Goal: Task Accomplishment & Management: Manage account settings

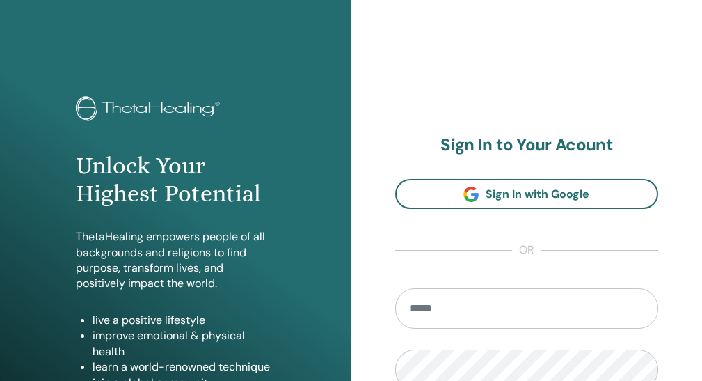
scroll to position [139, 0]
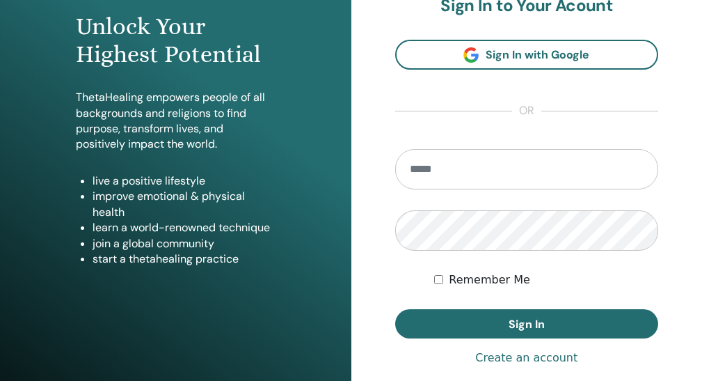
click at [487, 189] on input "email" at bounding box center [527, 169] width 264 height 40
type input "**********"
click at [395, 309] on button "Sign In" at bounding box center [527, 323] width 264 height 29
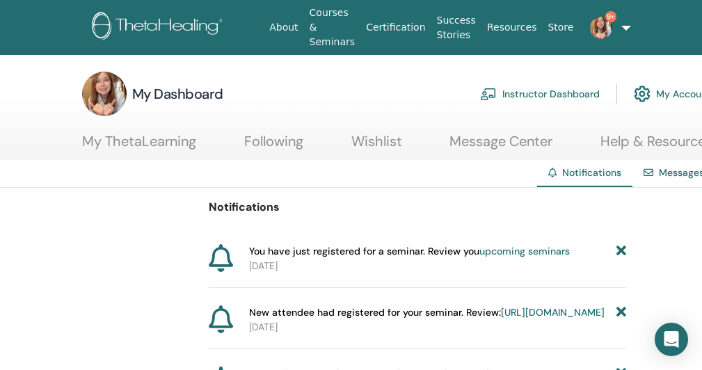
click at [528, 92] on link "Instructor Dashboard" at bounding box center [540, 94] width 120 height 31
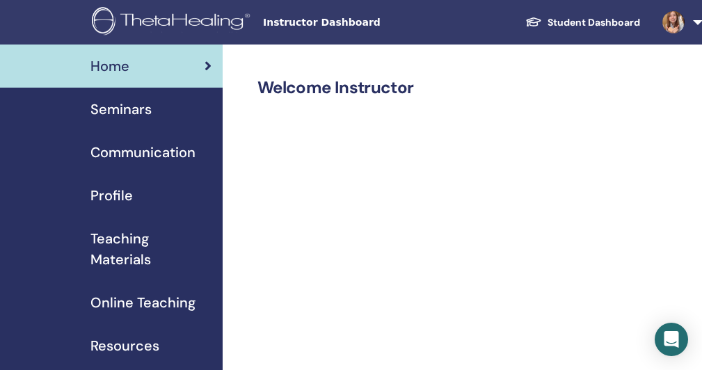
click at [121, 111] on span "Seminars" at bounding box center [120, 109] width 61 height 21
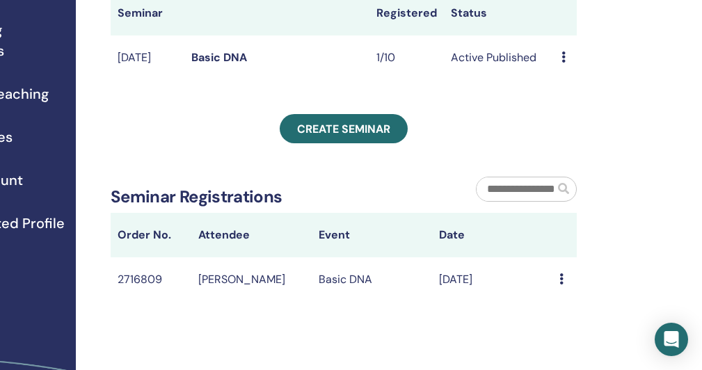
scroll to position [139, 147]
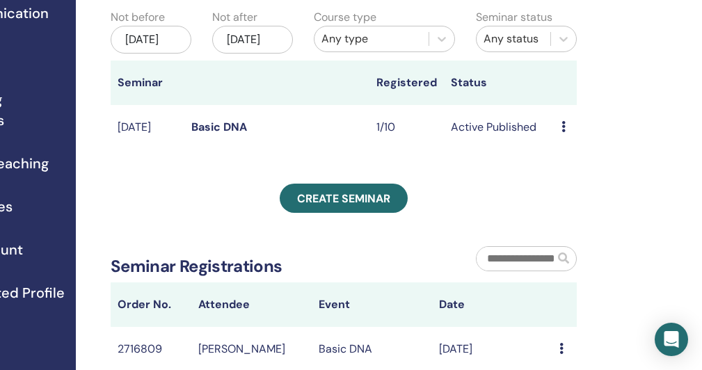
click at [565, 132] on icon at bounding box center [564, 126] width 4 height 11
click at [644, 155] on div "My Seminars You can customize the filter to explore upcoming seminars beyond th…" at bounding box center [389, 236] width 626 height 662
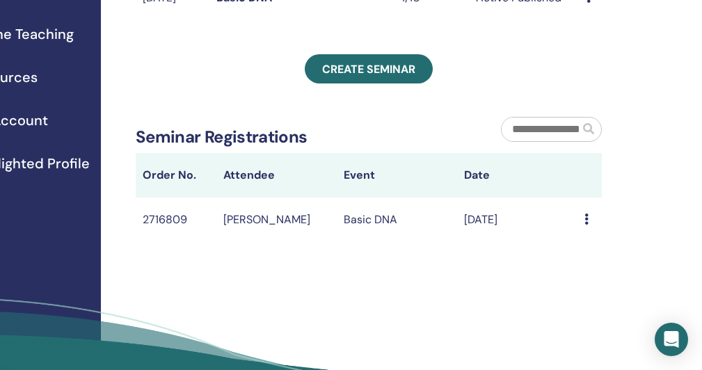
scroll to position [269, 132]
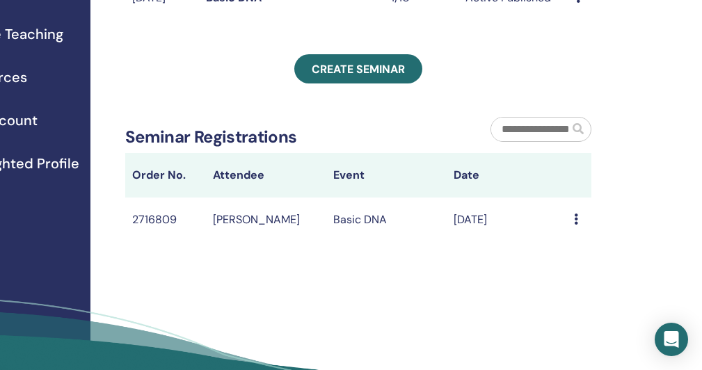
click at [573, 243] on td "Message" at bounding box center [579, 220] width 24 height 45
click at [577, 225] on icon at bounding box center [576, 219] width 4 height 11
click at [615, 252] on div "My Seminars You can customize the filter to explore upcoming seminars beyond th…" at bounding box center [403, 107] width 626 height 662
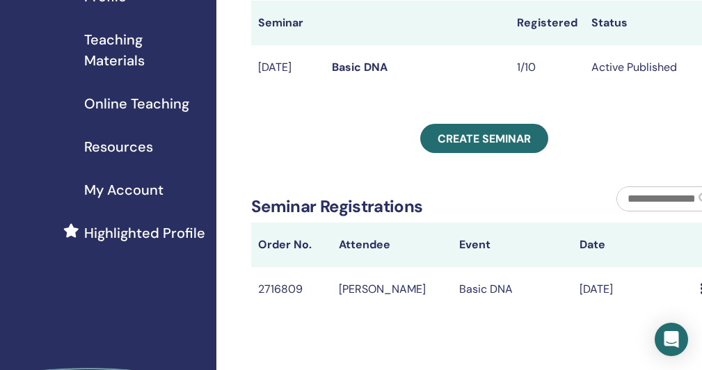
scroll to position [199, 0]
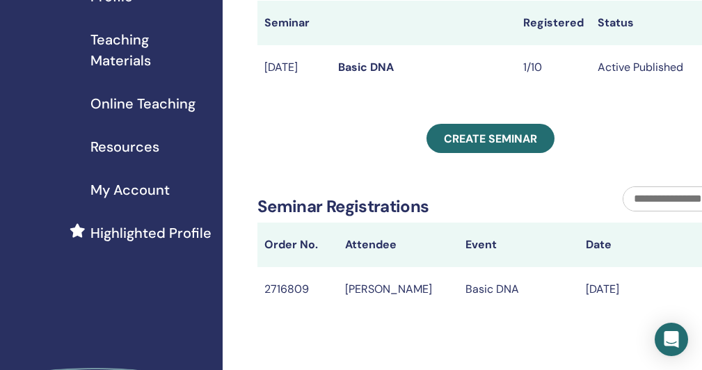
click at [130, 35] on span "Teaching Materials" at bounding box center [150, 50] width 121 height 42
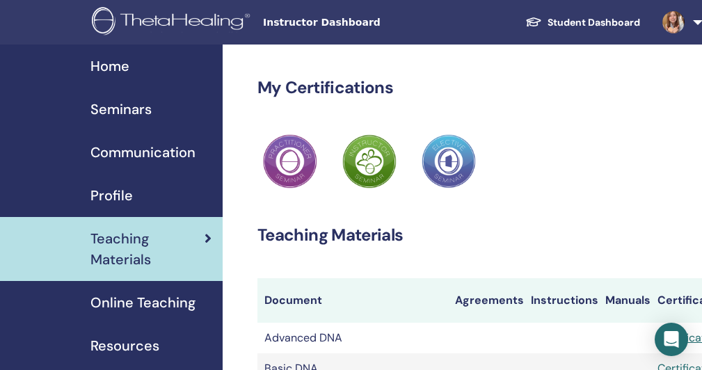
click at [126, 106] on span "Seminars" at bounding box center [120, 109] width 61 height 21
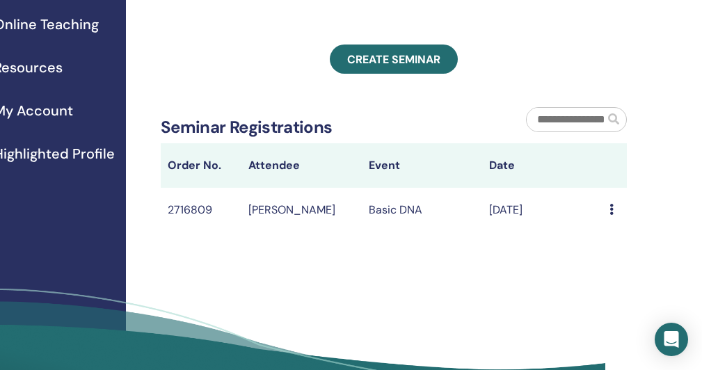
scroll to position [278, 147]
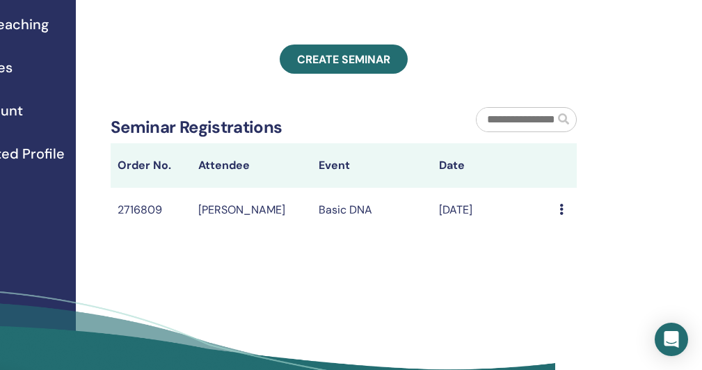
click at [354, 233] on td "Basic DNA" at bounding box center [372, 210] width 120 height 45
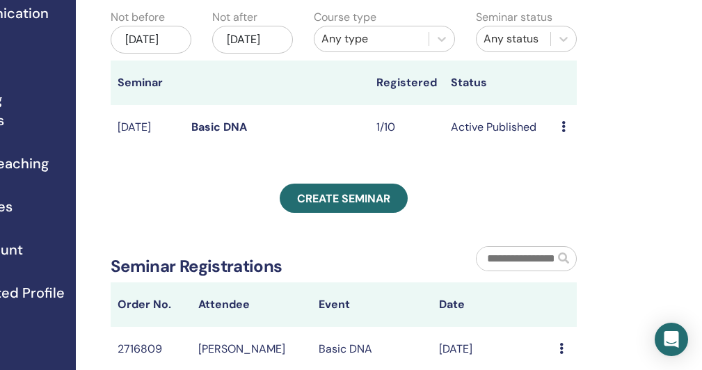
click at [470, 150] on td "Active Published" at bounding box center [499, 127] width 111 height 45
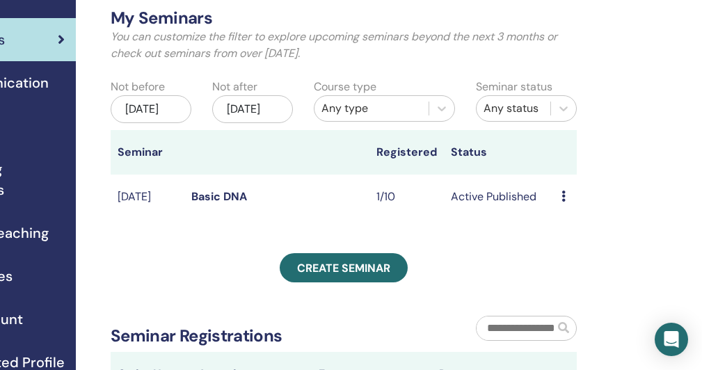
click at [222, 204] on link "Basic DNA" at bounding box center [219, 196] width 56 height 15
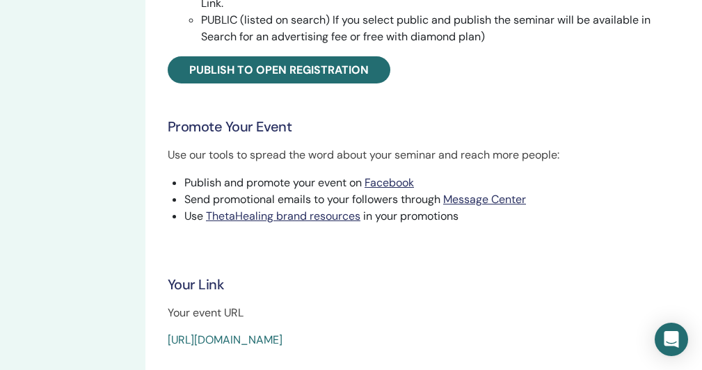
scroll to position [557, 133]
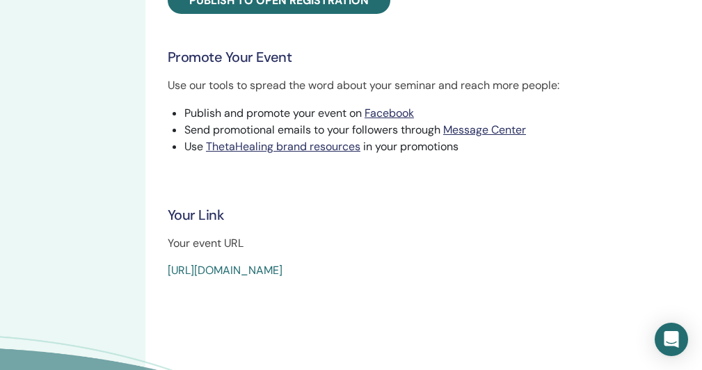
drag, startPoint x: 512, startPoint y: 311, endPoint x: 164, endPoint y: 319, distance: 348.1
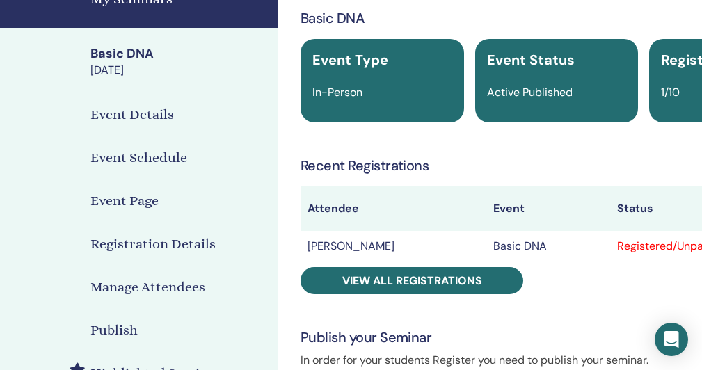
scroll to position [0, 0]
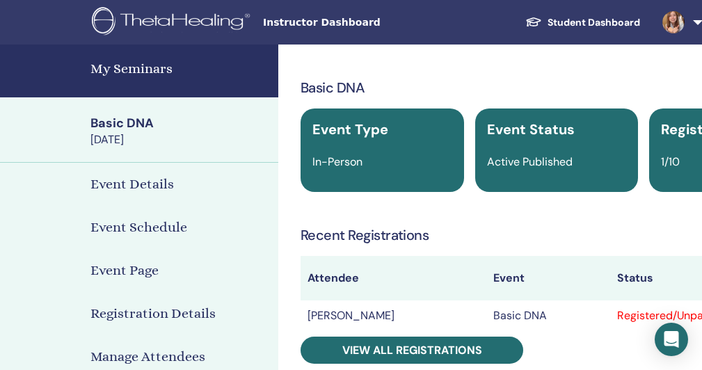
click at [150, 67] on h4 "My Seminars" at bounding box center [180, 68] width 180 height 21
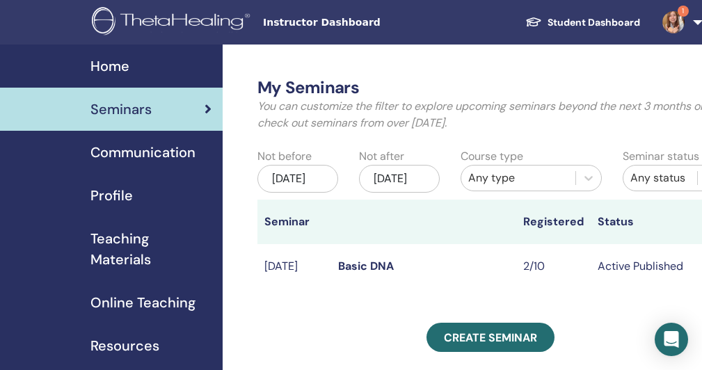
scroll to position [70, 0]
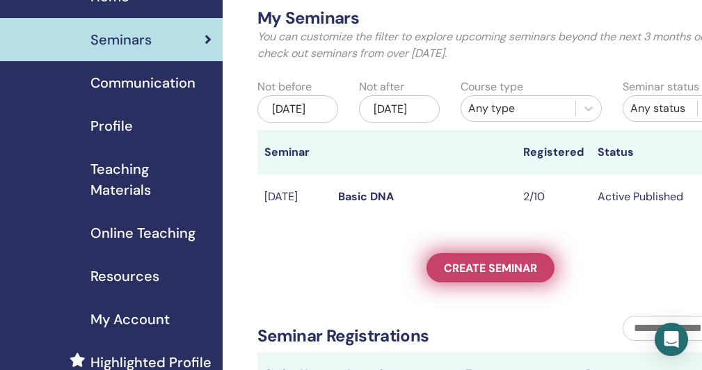
click at [498, 276] on span "Create seminar" at bounding box center [490, 268] width 93 height 15
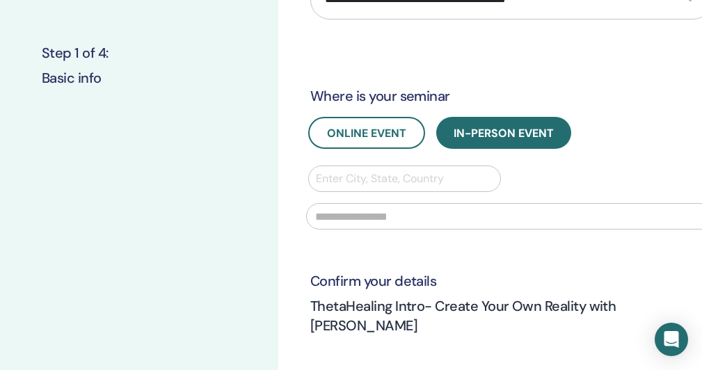
scroll to position [209, 0]
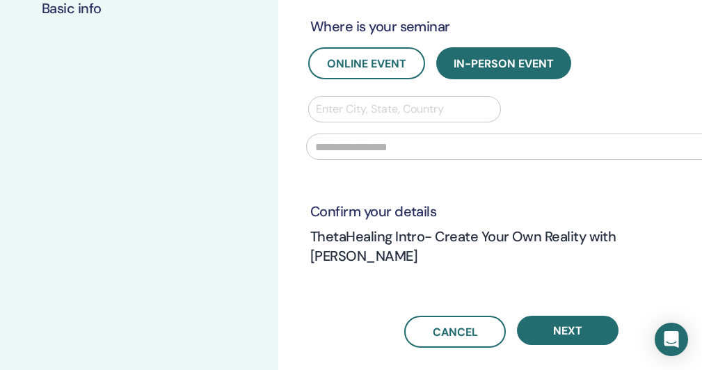
click at [345, 119] on div at bounding box center [404, 109] width 177 height 19
click at [367, 119] on div at bounding box center [404, 109] width 177 height 19
click at [355, 160] on input "text" at bounding box center [511, 147] width 411 height 26
paste input "**********"
type input "**********"
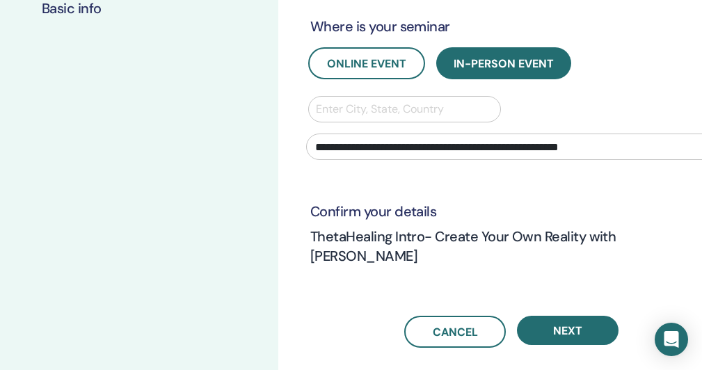
drag, startPoint x: 628, startPoint y: 189, endPoint x: 209, endPoint y: 195, distance: 418.3
click at [209, 195] on div "**********" at bounding box center [417, 189] width 835 height 707
paste input "**********"
type input "**********"
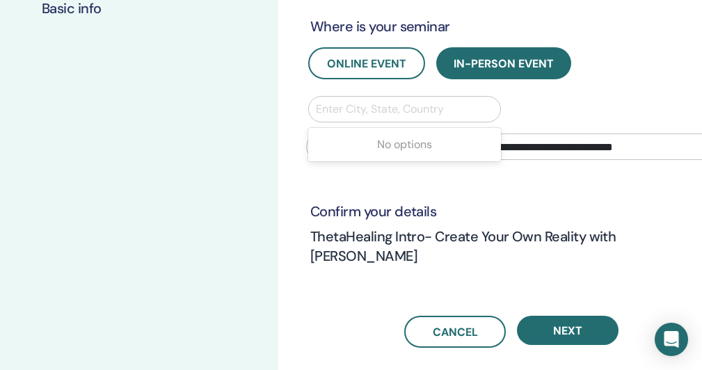
click at [356, 119] on div at bounding box center [404, 109] width 177 height 19
type input "*"
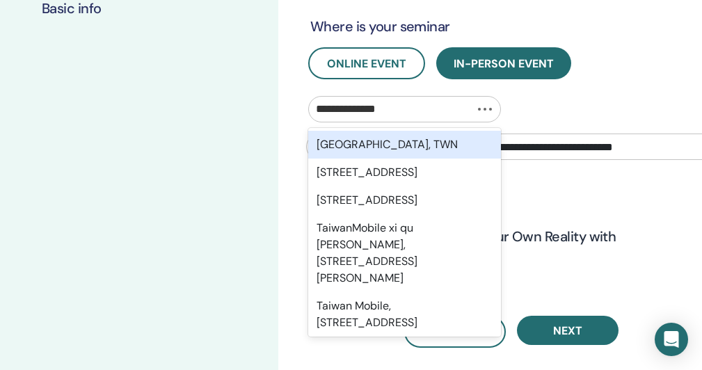
type input "**********"
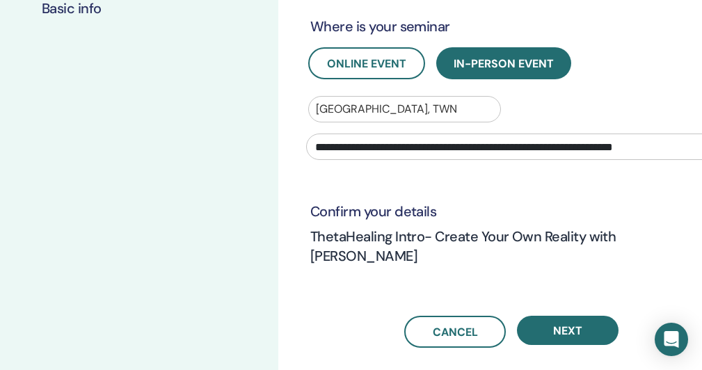
scroll to position [348, 0]
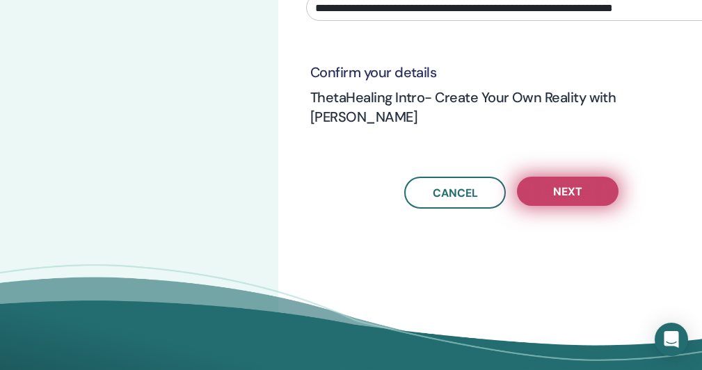
click at [566, 199] on span "Next" at bounding box center [567, 191] width 29 height 15
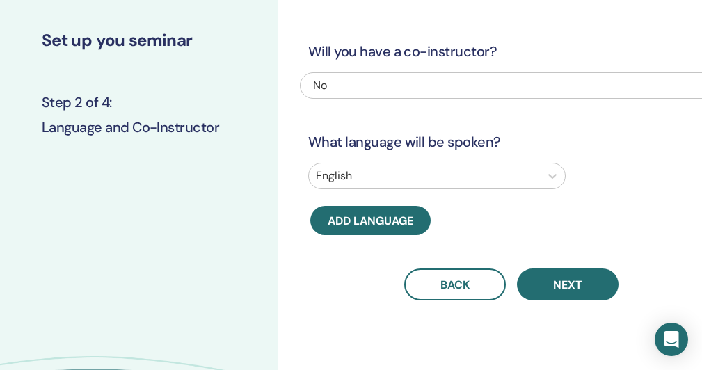
scroll to position [0, 0]
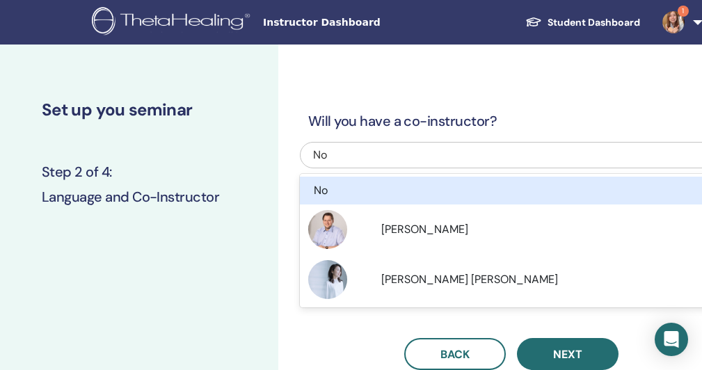
click at [420, 157] on div "No" at bounding box center [469, 155] width 313 height 17
click at [417, 159] on div "No" at bounding box center [469, 155] width 313 height 17
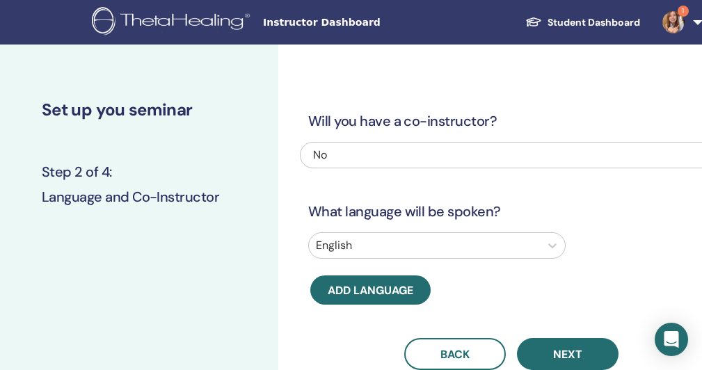
click at [413, 259] on div "English" at bounding box center [437, 245] width 258 height 26
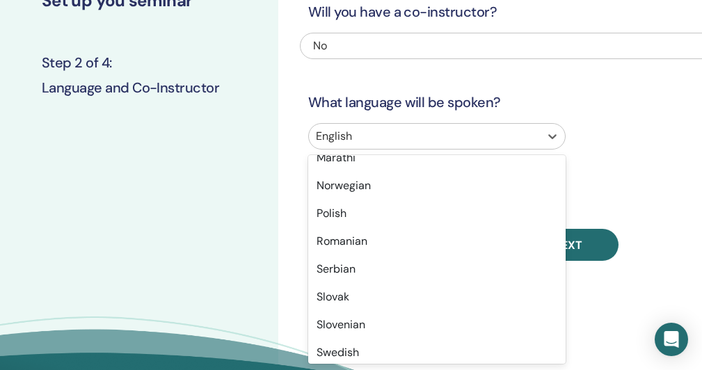
scroll to position [1105, 0]
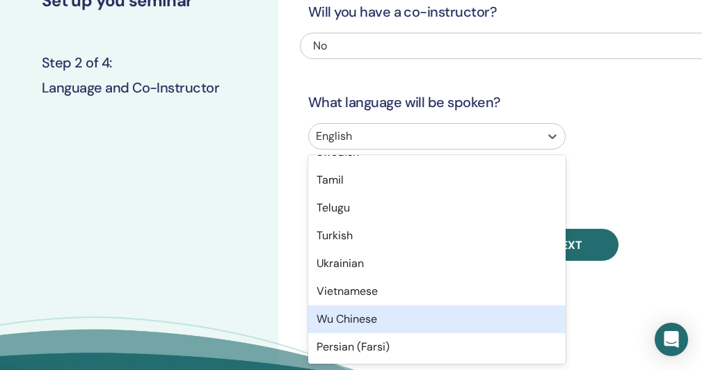
click at [374, 326] on div "Wu Chinese" at bounding box center [437, 320] width 258 height 28
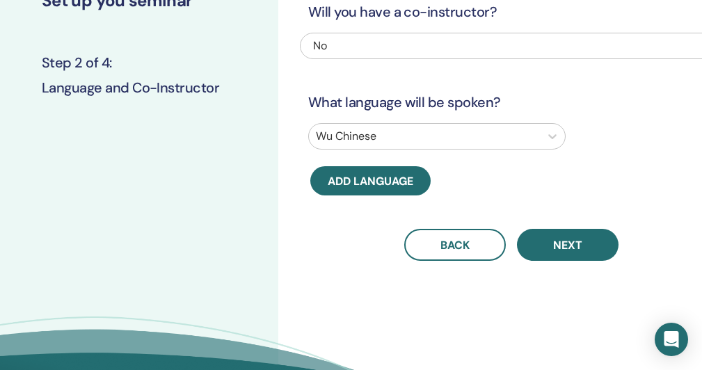
scroll to position [0, 0]
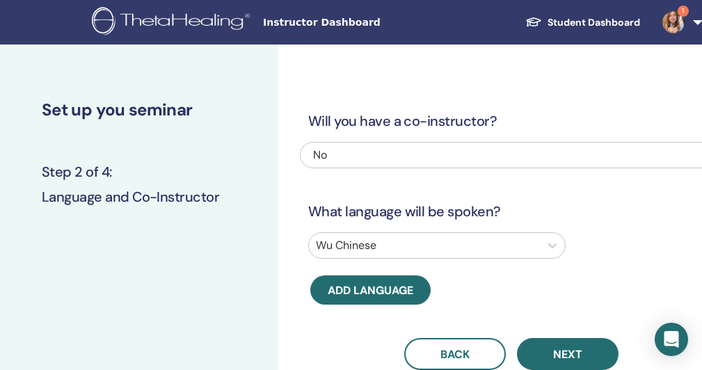
click at [692, 20] on link "1" at bounding box center [679, 22] width 57 height 45
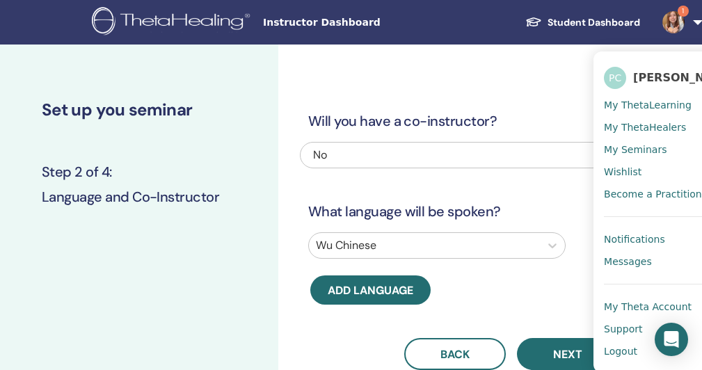
click at [631, 356] on span "Logout" at bounding box center [620, 351] width 33 height 13
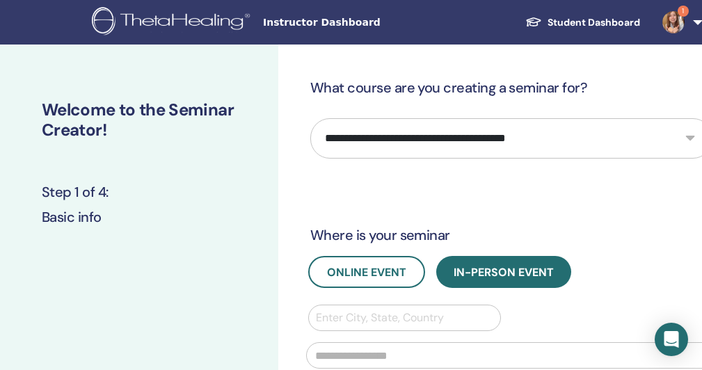
click at [280, 14] on div "Instructor Dashboard Student Dashboard 1 PC [PERSON_NAME] My ThetaLearning My T…" at bounding box center [351, 22] width 619 height 45
click at [279, 17] on span "Instructor Dashboard" at bounding box center [367, 22] width 209 height 15
click at [276, 27] on span "Instructor Dashboard" at bounding box center [367, 22] width 209 height 15
click at [182, 17] on img at bounding box center [173, 22] width 163 height 31
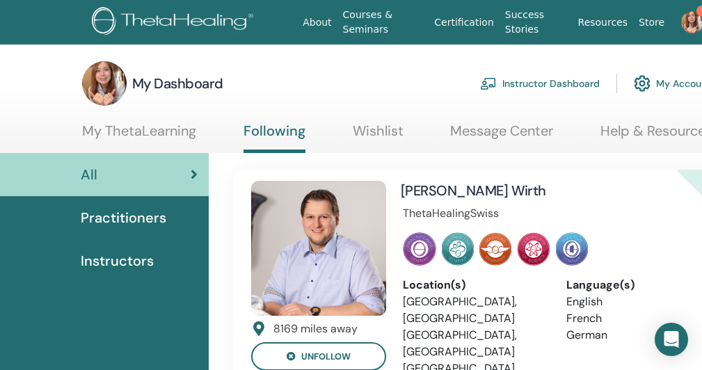
click at [518, 88] on link "Instructor Dashboard" at bounding box center [540, 83] width 120 height 31
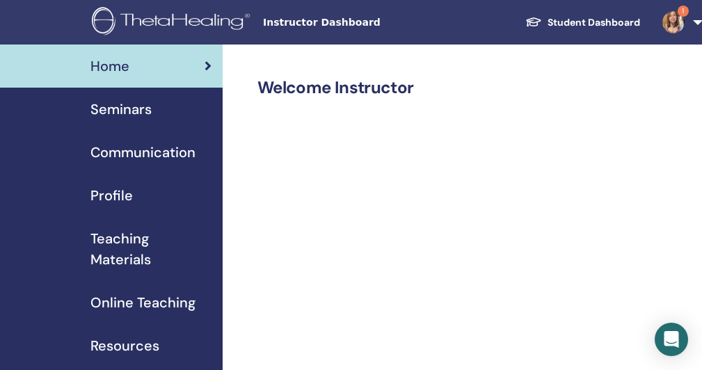
click at [122, 109] on span "Seminars" at bounding box center [120, 109] width 61 height 21
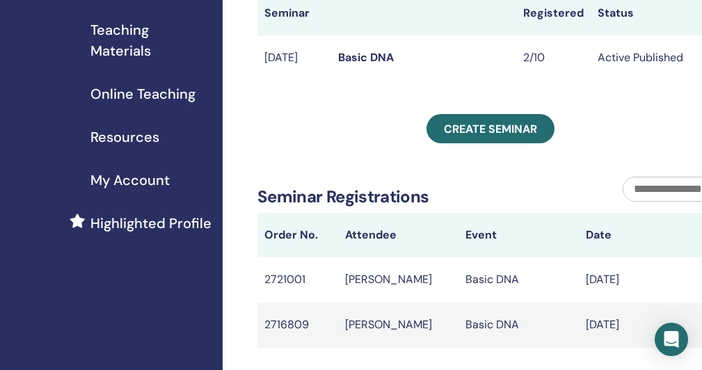
scroll to position [278, 0]
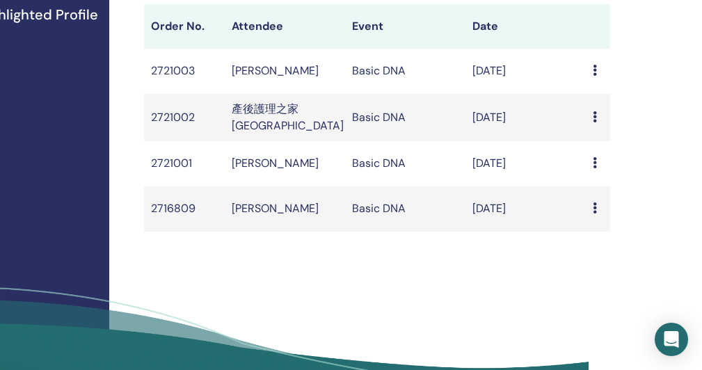
scroll to position [418, 120]
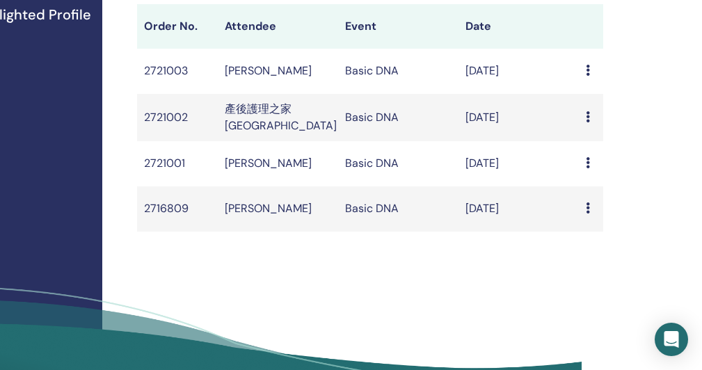
click at [587, 122] on icon at bounding box center [588, 116] width 4 height 11
click at [592, 126] on div "Message" at bounding box center [591, 117] width 10 height 17
click at [283, 141] on td "產後護理之家 御兒城堡" at bounding box center [278, 117] width 120 height 47
click at [355, 141] on td "Basic DNA" at bounding box center [398, 117] width 120 height 47
click at [177, 141] on td "2721002" at bounding box center [177, 117] width 81 height 47
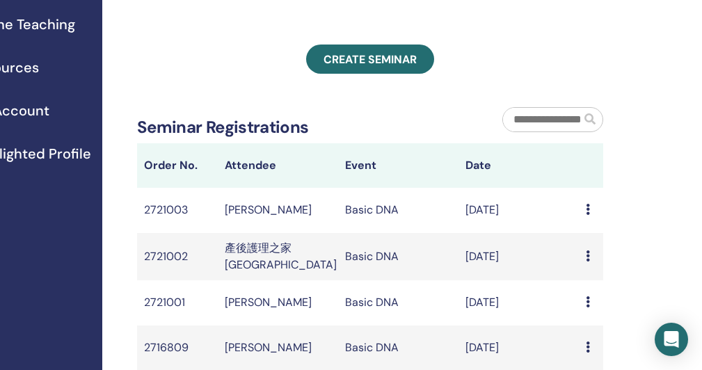
scroll to position [348, 120]
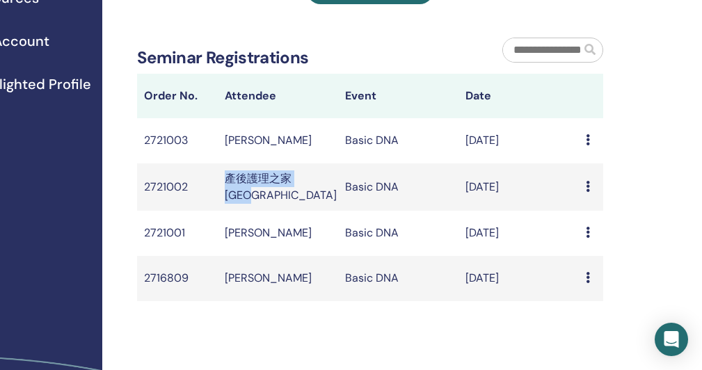
drag, startPoint x: 225, startPoint y: 212, endPoint x: 293, endPoint y: 230, distance: 70.6
click at [293, 211] on td "產後護理之家 御兒城堡" at bounding box center [278, 187] width 120 height 47
click at [292, 211] on td "產後護理之家 御兒城堡" at bounding box center [278, 187] width 120 height 47
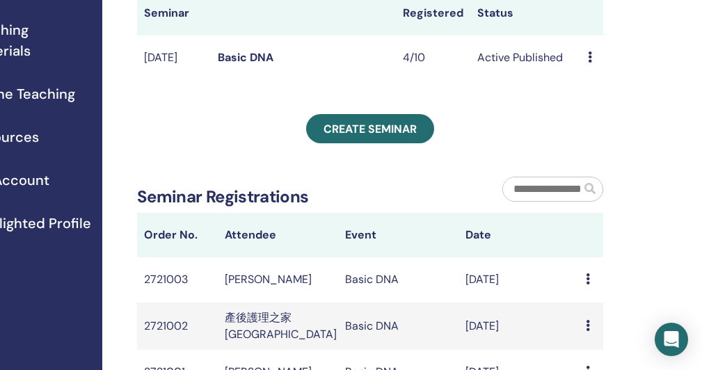
scroll to position [418, 120]
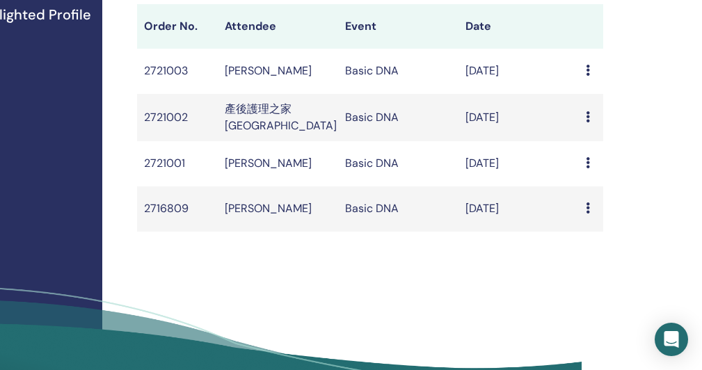
click at [231, 141] on td "產後護理之家 御兒城堡" at bounding box center [278, 117] width 120 height 47
click at [587, 122] on icon at bounding box center [588, 116] width 4 height 11
click at [585, 153] on div "Message" at bounding box center [559, 164] width 69 height 22
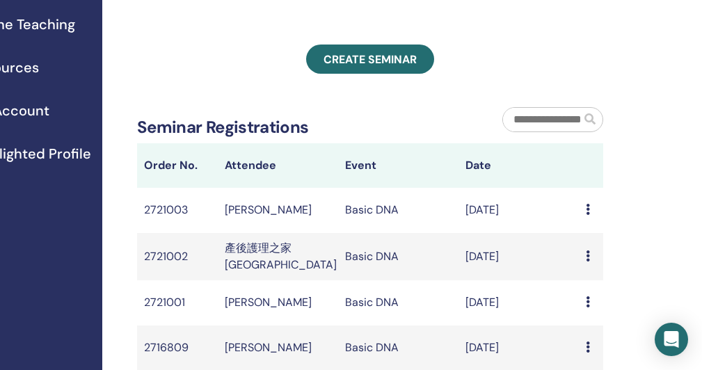
scroll to position [139, 120]
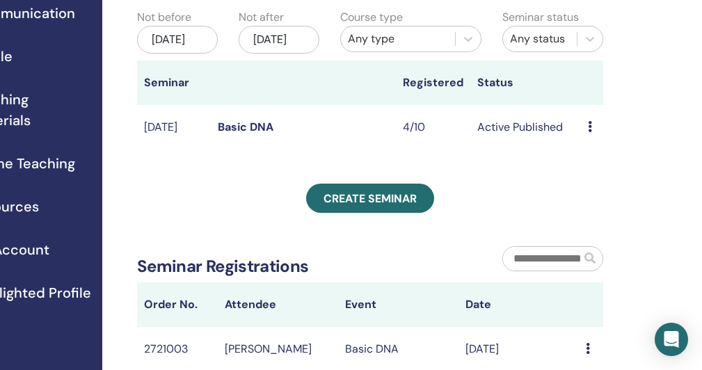
click at [591, 136] on div "Preview Edit Attendees Cancel" at bounding box center [592, 127] width 8 height 17
click at [625, 138] on div "My Seminars You can customize the filter to explore upcoming seminars beyond th…" at bounding box center [415, 305] width 626 height 800
click at [590, 132] on icon at bounding box center [590, 126] width 4 height 11
click at [585, 187] on link "Edit" at bounding box center [587, 186] width 20 height 15
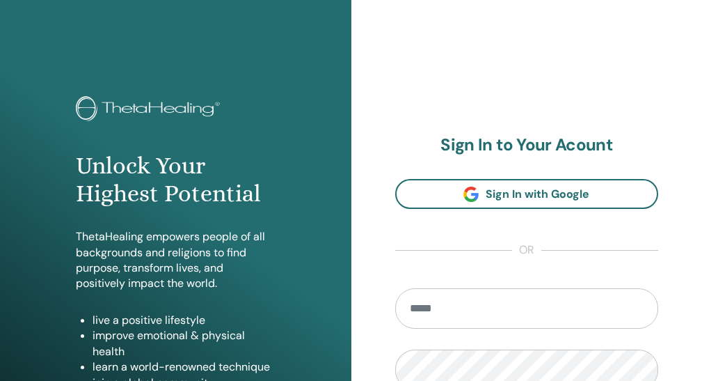
scroll to position [209, 0]
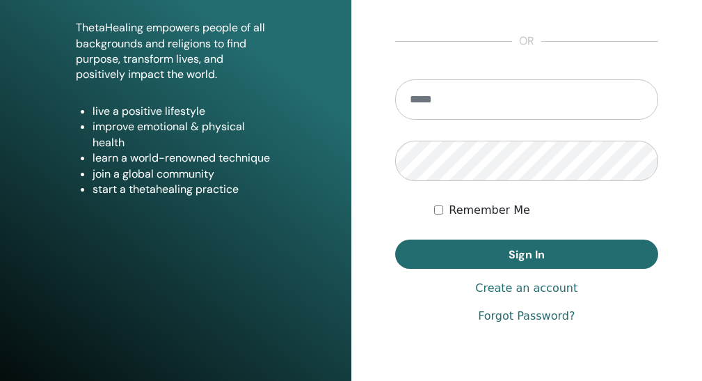
click at [534, 296] on link "Create an account" at bounding box center [526, 288] width 102 height 17
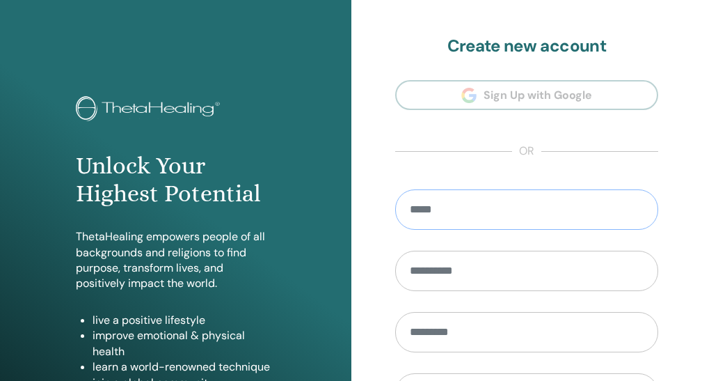
click at [466, 219] on input "email" at bounding box center [527, 209] width 264 height 40
type input "**********"
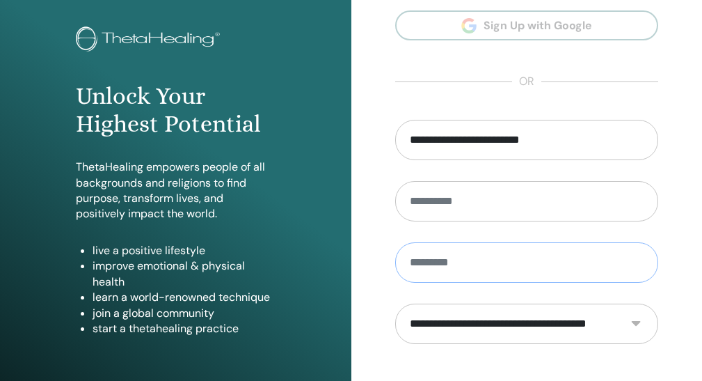
click at [428, 276] on input "text" at bounding box center [527, 262] width 264 height 40
click at [413, 265] on input "***" at bounding box center [527, 262] width 264 height 40
type input "***"
click at [459, 204] on input "text" at bounding box center [527, 201] width 264 height 40
click at [435, 206] on input "*********" at bounding box center [527, 201] width 264 height 40
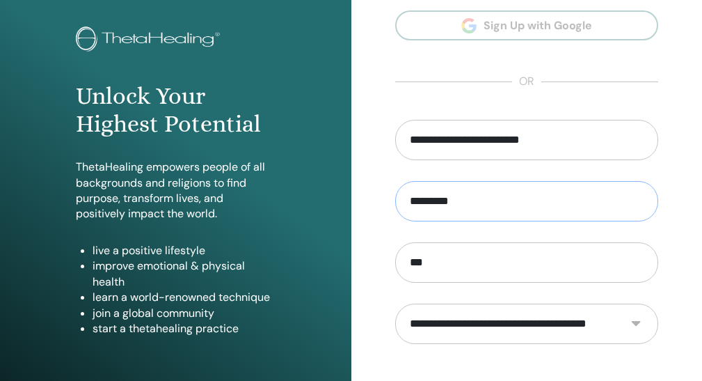
scroll to position [139, 0]
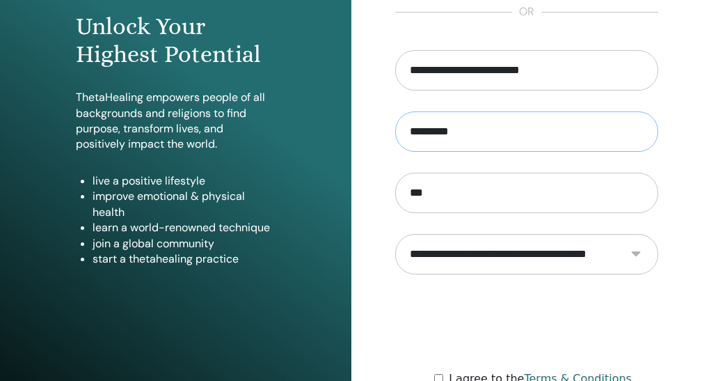
type input "*********"
click at [476, 269] on select "**********" at bounding box center [527, 254] width 264 height 40
select select "***"
click at [395, 239] on select "**********" at bounding box center [527, 254] width 264 height 40
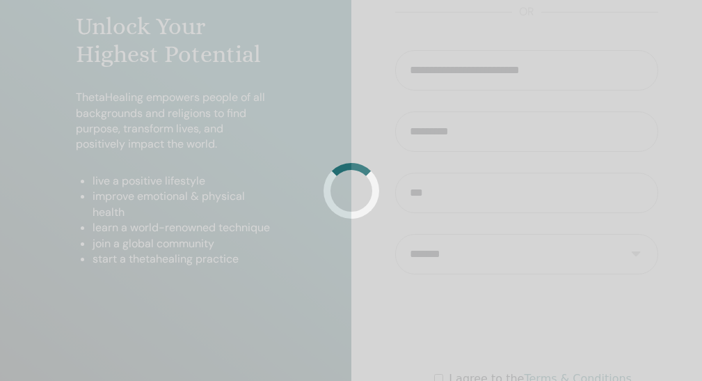
scroll to position [209, 0]
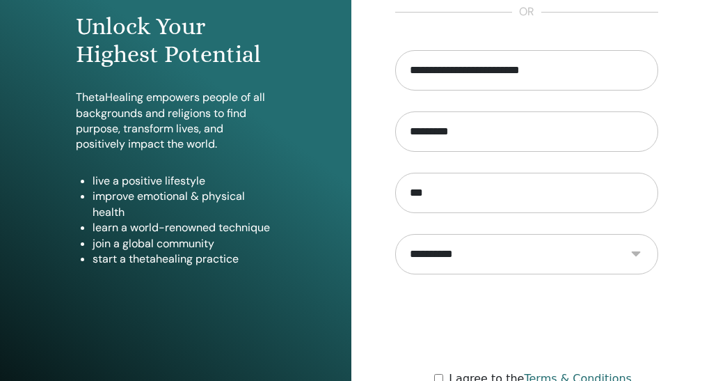
scroll to position [278, 0]
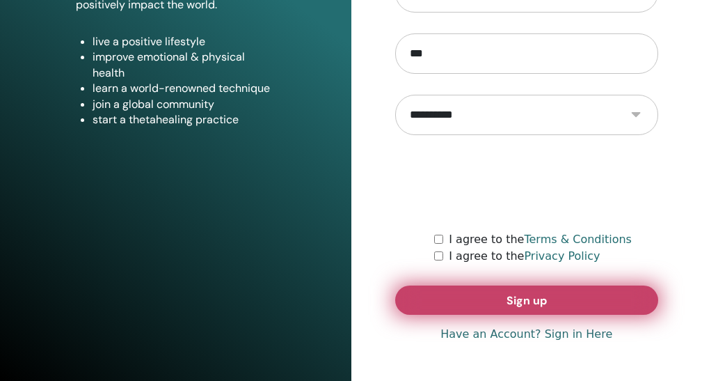
click at [459, 303] on button "Sign up" at bounding box center [527, 299] width 264 height 29
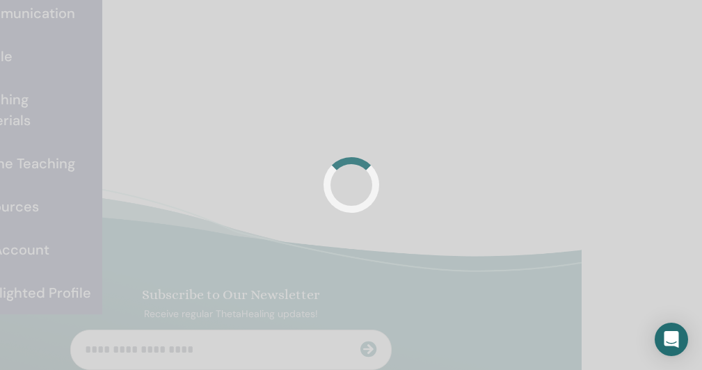
scroll to position [0, 120]
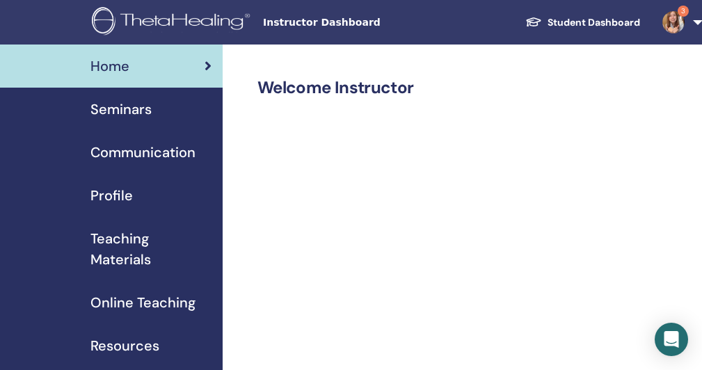
click at [695, 22] on link "3" at bounding box center [679, 22] width 57 height 45
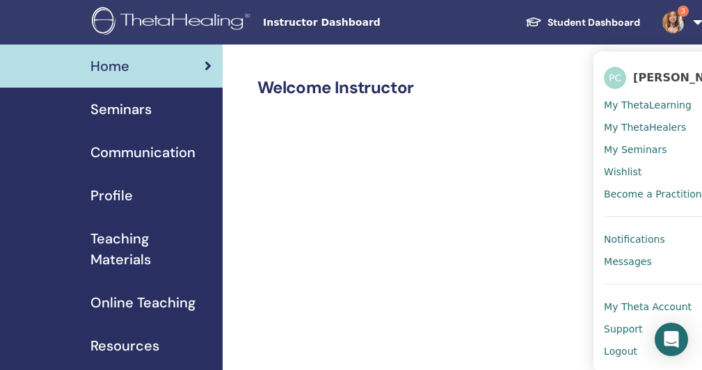
scroll to position [139, 0]
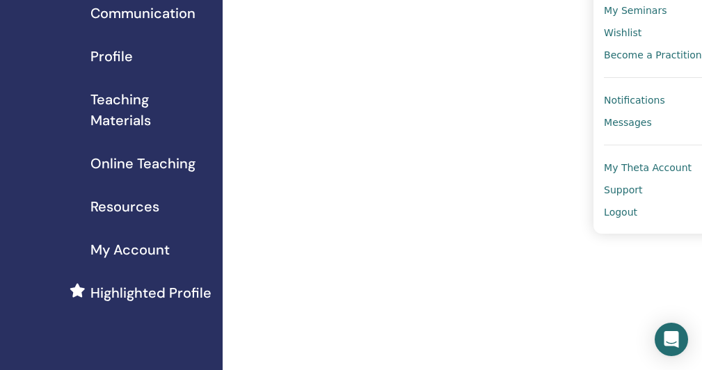
click at [621, 214] on span "Logout" at bounding box center [620, 212] width 33 height 13
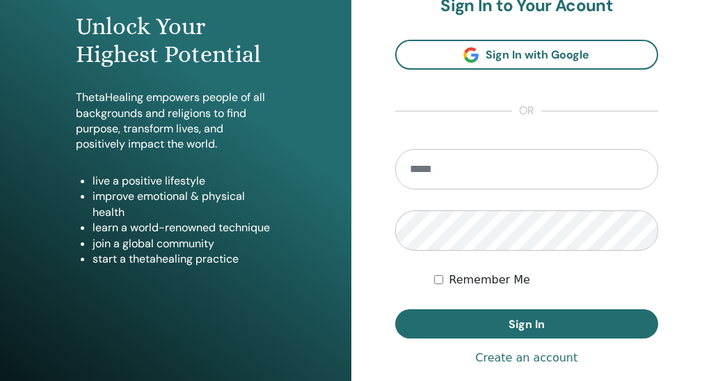
scroll to position [291, 0]
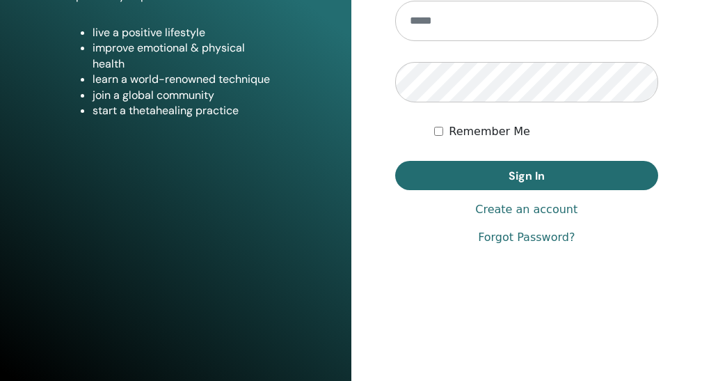
click at [516, 218] on link "Create an account" at bounding box center [526, 209] width 102 height 17
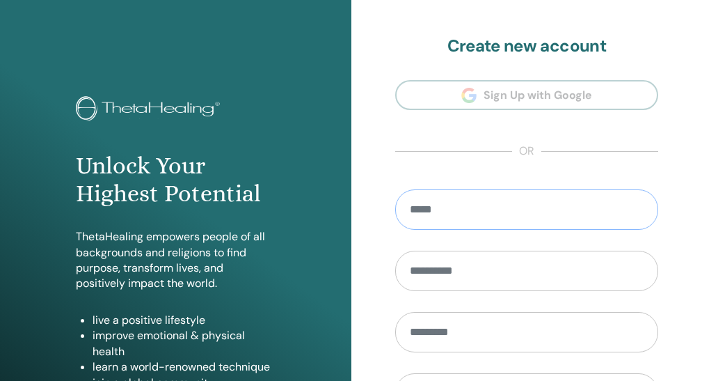
click at [461, 213] on input "email" at bounding box center [527, 209] width 264 height 40
type input "*"
type input "**********"
click at [454, 274] on input "text" at bounding box center [527, 271] width 264 height 40
type input "*********"
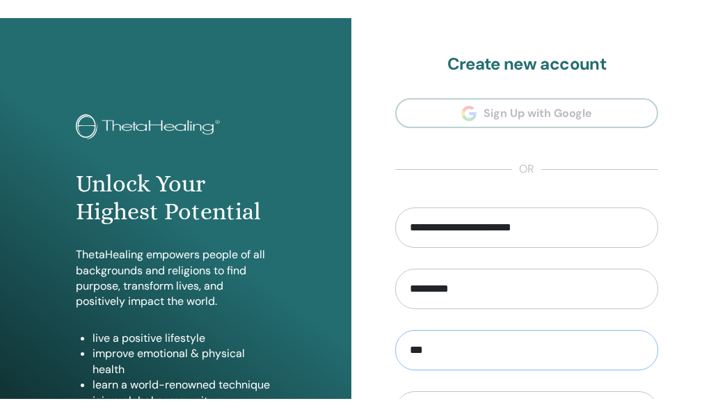
scroll to position [139, 0]
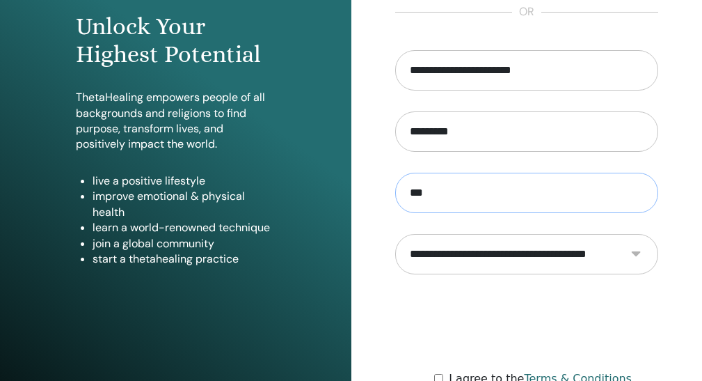
type input "***"
click at [466, 272] on select "**********" at bounding box center [527, 254] width 264 height 40
select select "***"
click at [395, 239] on select "**********" at bounding box center [527, 254] width 264 height 40
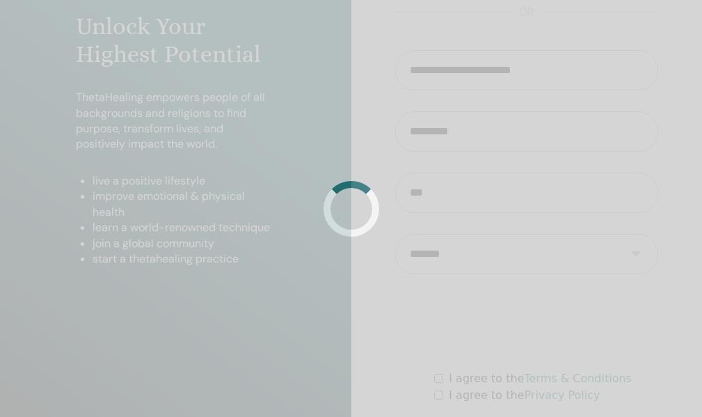
scroll to position [0, 0]
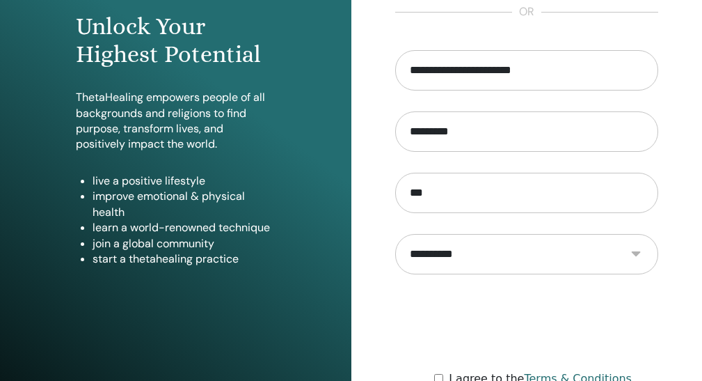
scroll to position [278, 0]
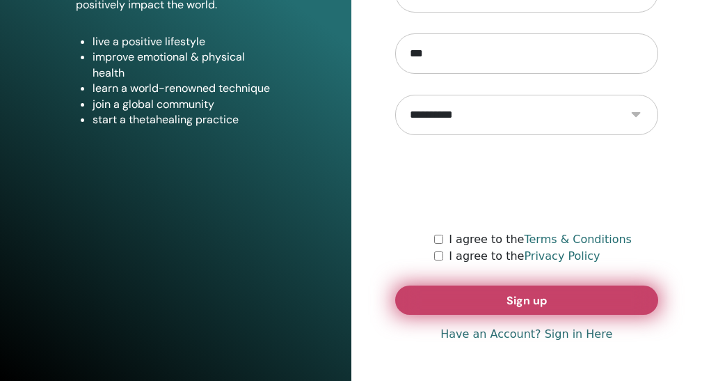
click at [454, 303] on button "Sign up" at bounding box center [527, 299] width 264 height 29
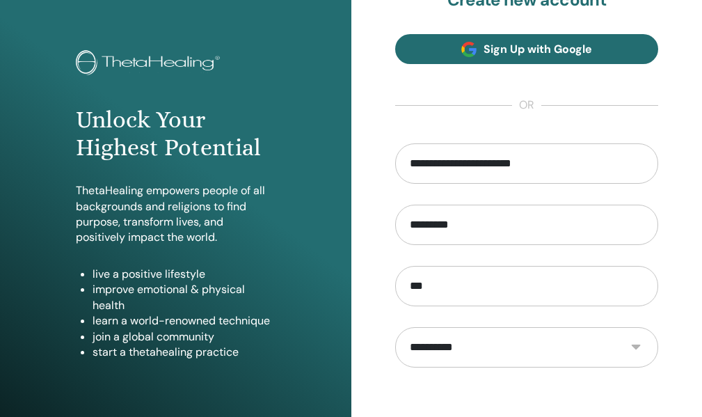
scroll to position [0, 0]
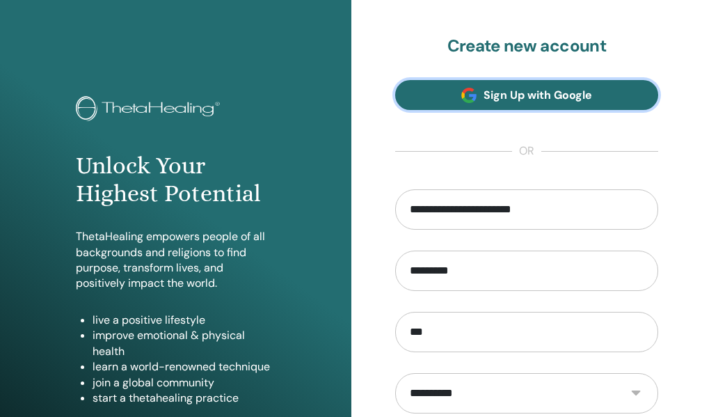
click at [508, 100] on span "Sign Up with Google" at bounding box center [538, 95] width 109 height 15
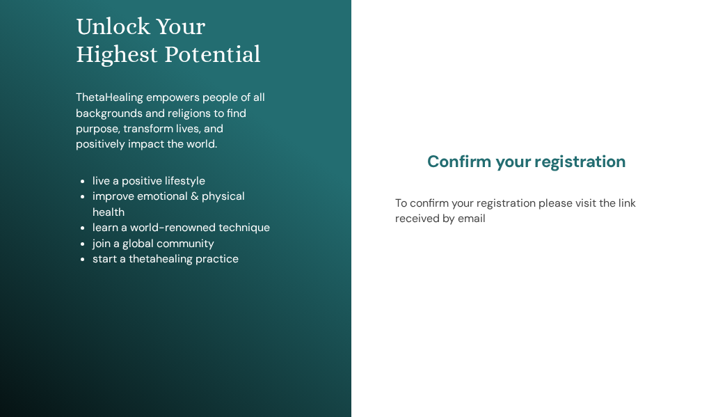
scroll to position [255, 0]
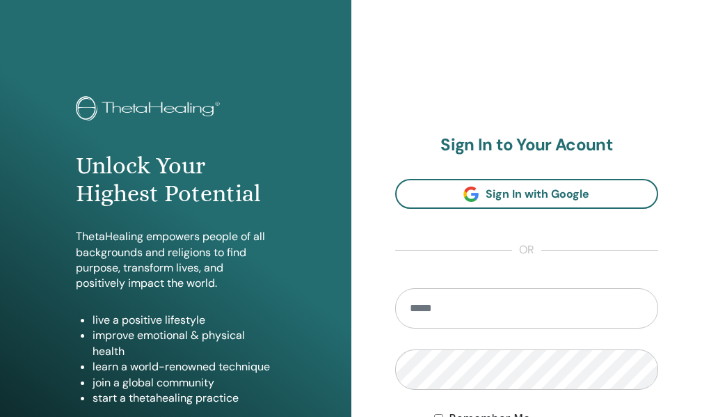
click at [429, 328] on input "email" at bounding box center [527, 308] width 264 height 40
type input "**********"
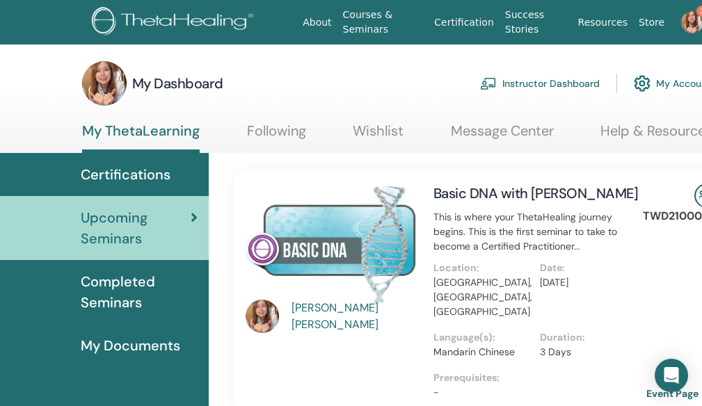
click at [506, 84] on link "Instructor Dashboard" at bounding box center [540, 83] width 120 height 31
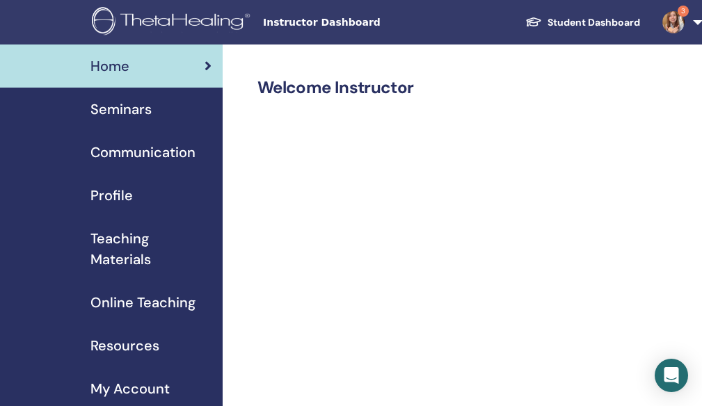
click at [127, 109] on span "Seminars" at bounding box center [120, 109] width 61 height 21
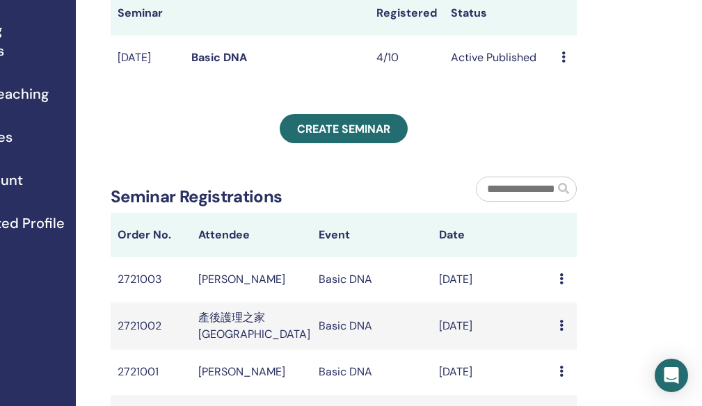
scroll to position [348, 147]
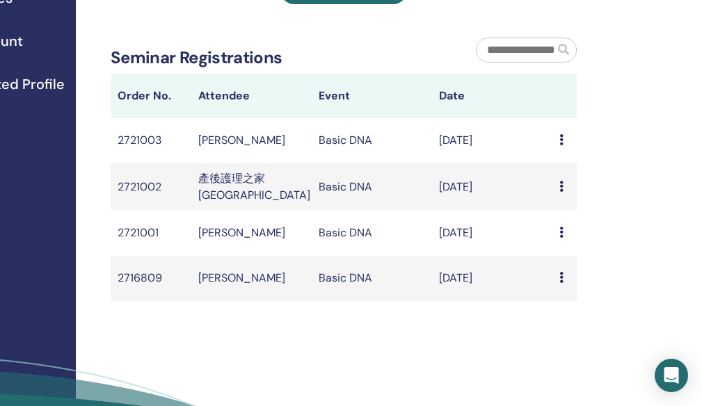
click at [563, 145] on icon at bounding box center [562, 139] width 4 height 11
click at [591, 152] on div "My Seminars You can customize the filter to explore upcoming seminars beyond th…" at bounding box center [389, 97] width 626 height 800
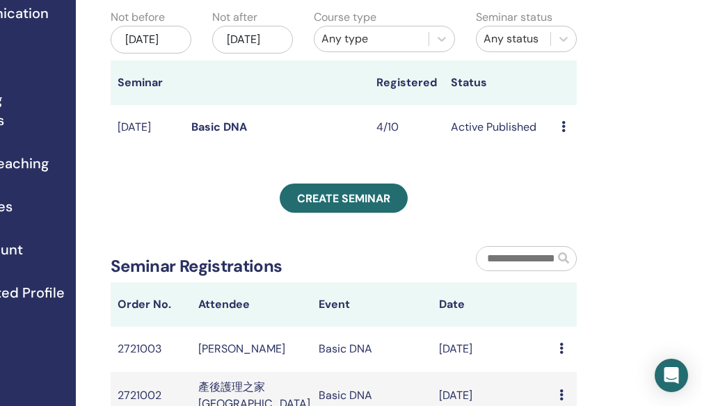
scroll to position [209, 147]
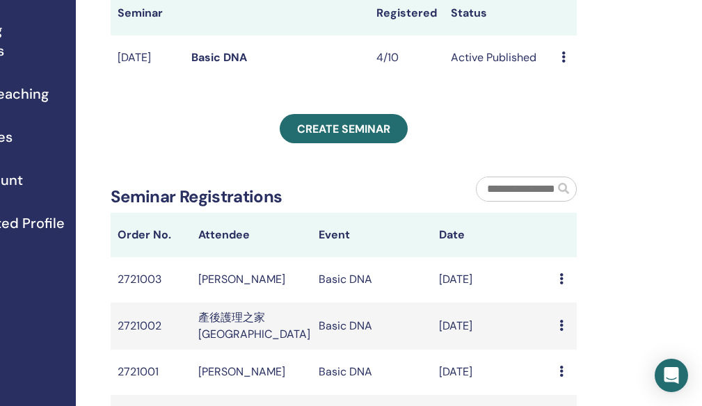
click at [225, 303] on td "[PERSON_NAME]" at bounding box center [251, 280] width 120 height 45
click at [152, 303] on td "2721003" at bounding box center [151, 280] width 81 height 45
drag, startPoint x: 331, startPoint y: 321, endPoint x: 338, endPoint y: 317, distance: 7.8
click at [333, 303] on td "Basic DNA" at bounding box center [372, 280] width 120 height 45
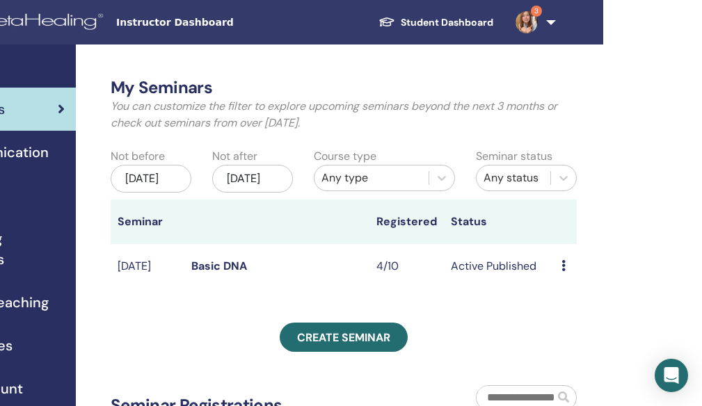
click at [395, 290] on td "4/10" at bounding box center [407, 266] width 74 height 45
click at [564, 271] on icon at bounding box center [564, 265] width 4 height 11
click at [555, 323] on link "Edit" at bounding box center [561, 324] width 20 height 15
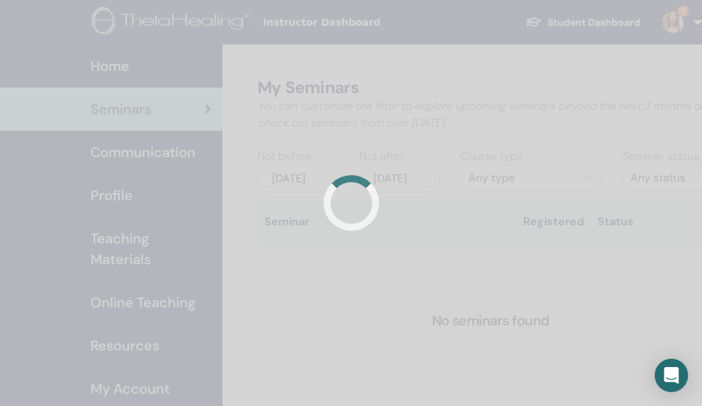
scroll to position [0, 147]
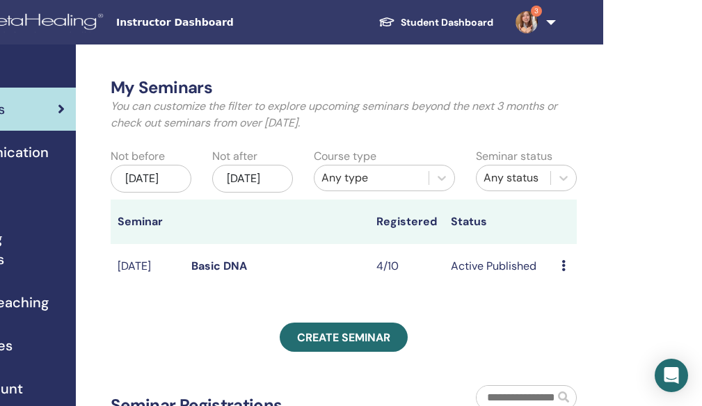
click at [564, 271] on icon at bounding box center [564, 265] width 4 height 11
click at [583, 349] on link "Attendees" at bounding box center [577, 348] width 53 height 15
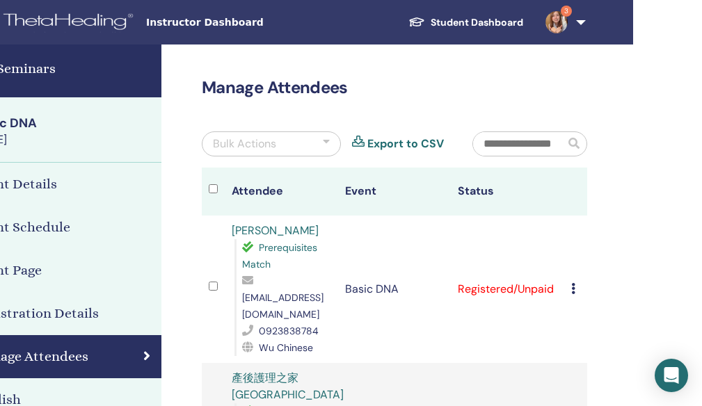
scroll to position [139, 117]
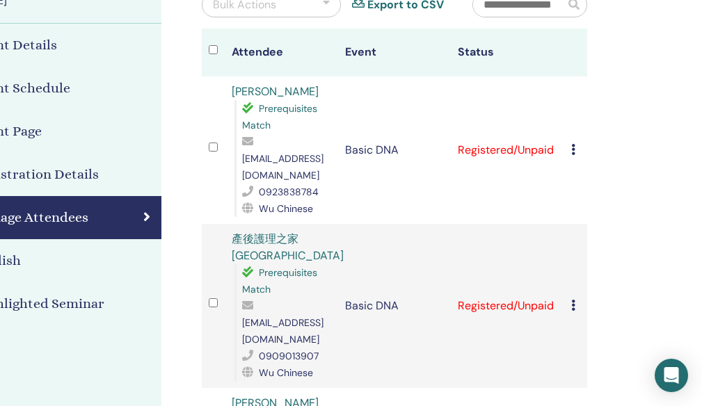
click at [573, 155] on icon at bounding box center [573, 149] width 4 height 11
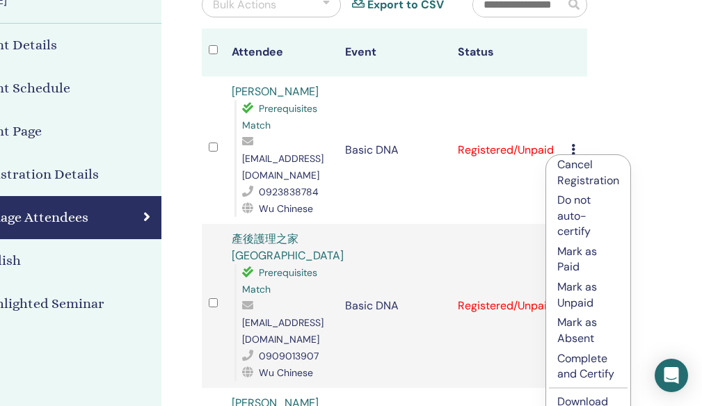
click at [593, 372] on p "Complete and Certify" at bounding box center [588, 366] width 62 height 31
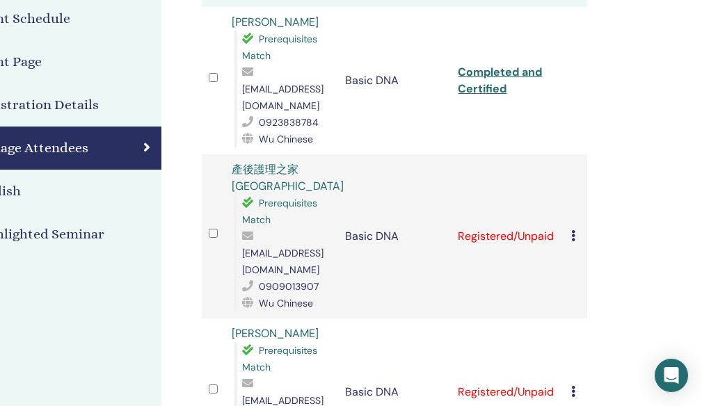
scroll to position [278, 117]
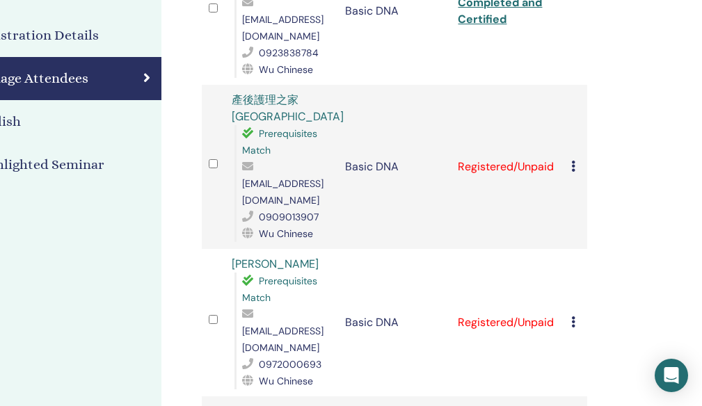
click at [569, 292] on td "Cancel Registration Do not auto-certify Mark as Paid Mark as Unpaid Mark as Abs…" at bounding box center [575, 323] width 23 height 148
click at [573, 317] on icon at bounding box center [573, 322] width 4 height 11
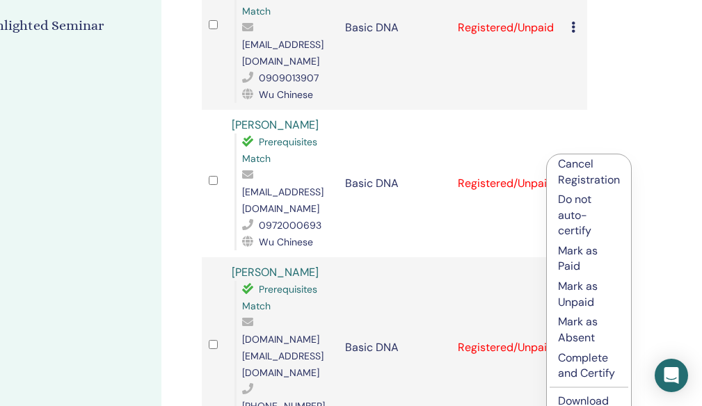
scroll to position [487, 117]
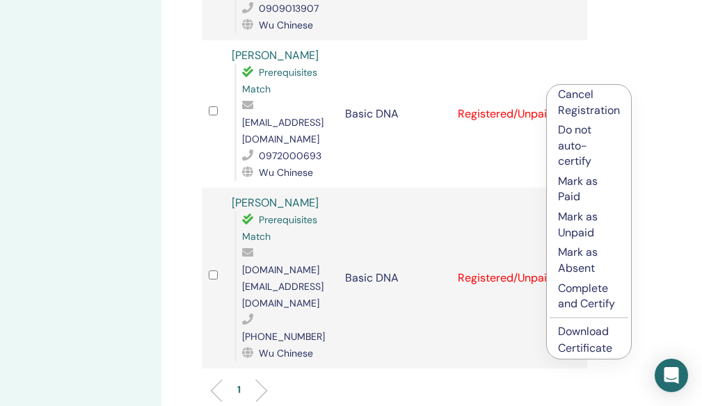
click at [605, 312] on p "Complete and Certify" at bounding box center [589, 296] width 62 height 31
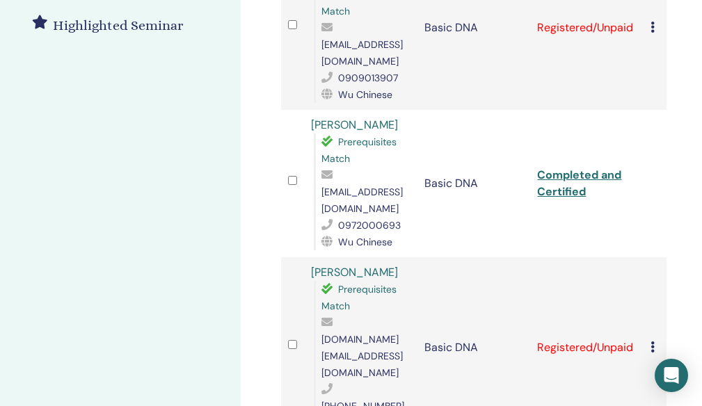
scroll to position [348, 38]
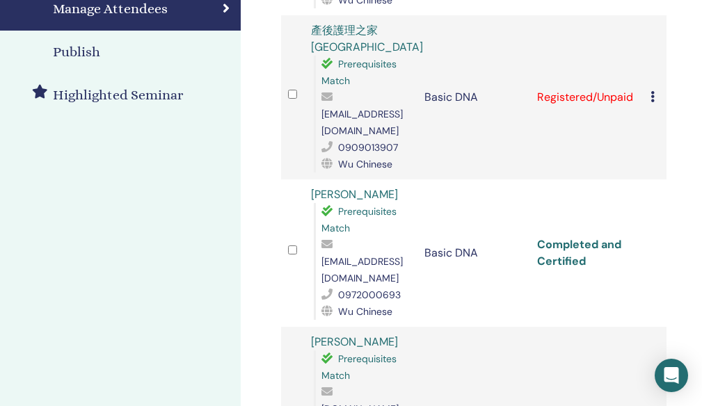
click at [558, 237] on link "Completed and Certified" at bounding box center [579, 252] width 84 height 31
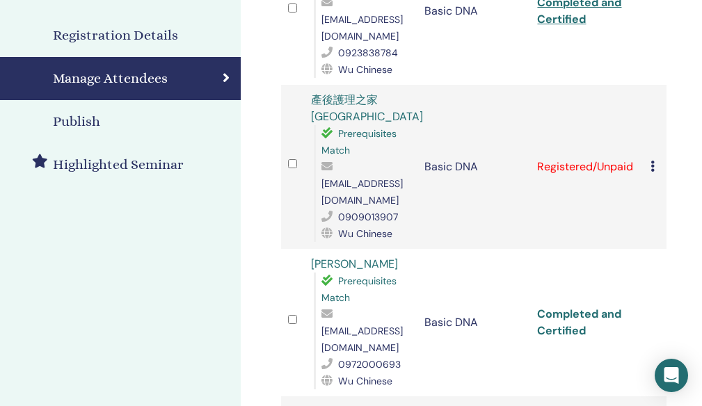
scroll to position [209, 38]
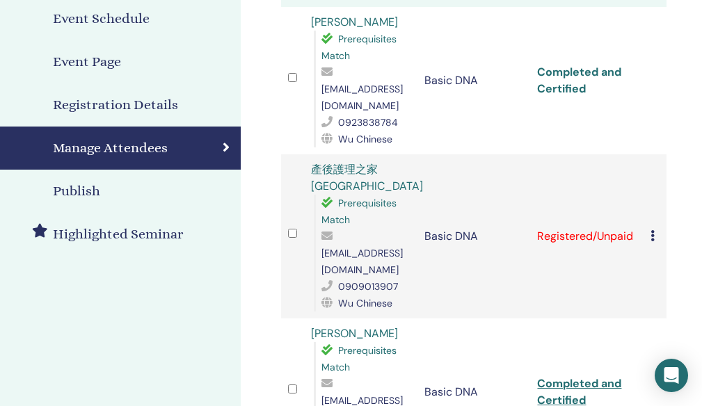
click at [573, 77] on link "Completed and Certified" at bounding box center [579, 80] width 84 height 31
click at [565, 92] on link "Completed and Certified" at bounding box center [579, 80] width 84 height 31
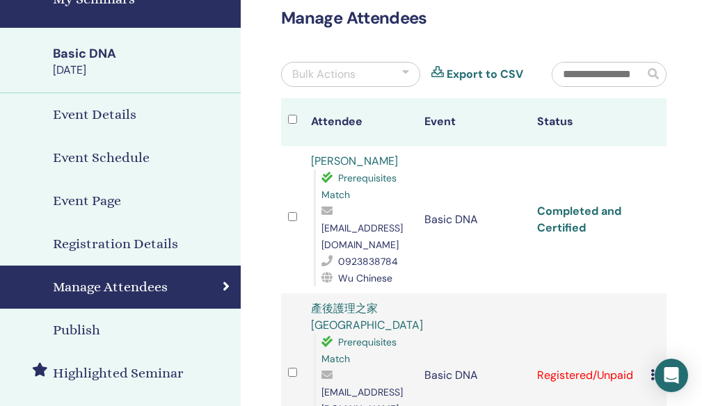
scroll to position [0, 38]
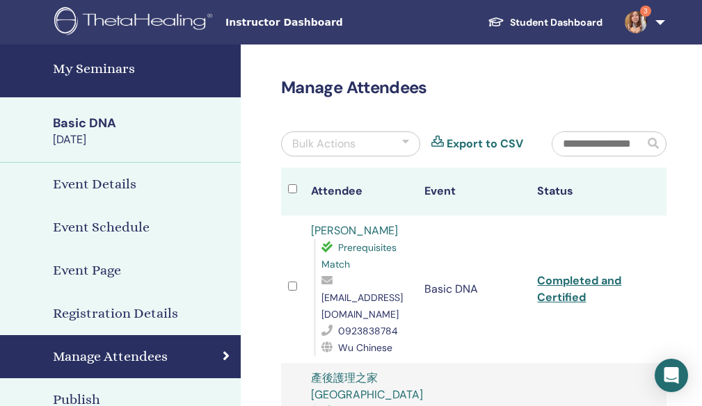
click at [87, 62] on h4 "My Seminars" at bounding box center [143, 68] width 180 height 21
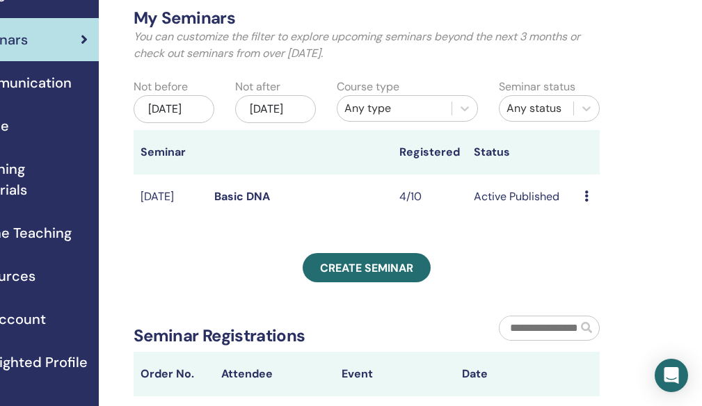
scroll to position [0, 124]
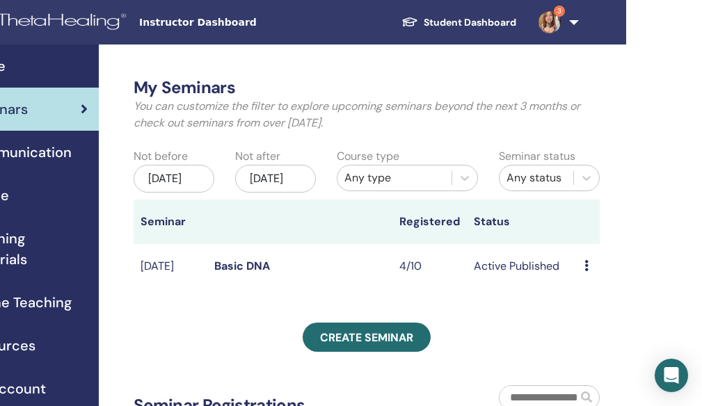
click at [569, 18] on link "3" at bounding box center [556, 22] width 57 height 45
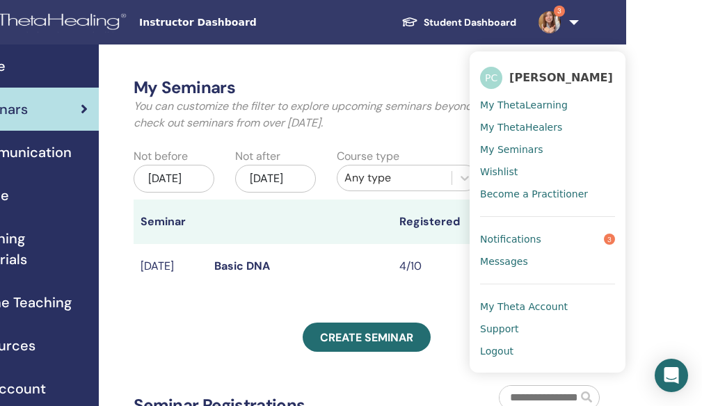
click at [496, 351] on span "Logout" at bounding box center [496, 351] width 33 height 13
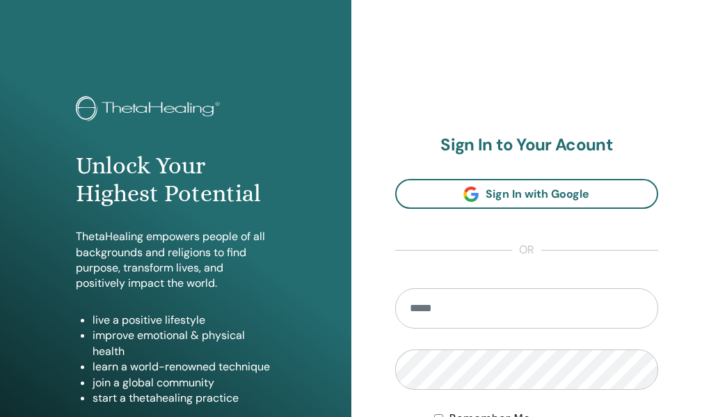
scroll to position [70, 0]
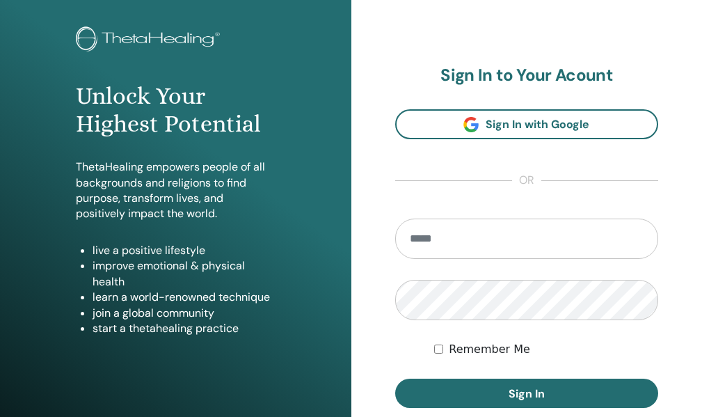
click at [454, 259] on input "email" at bounding box center [527, 239] width 264 height 40
type input "**********"
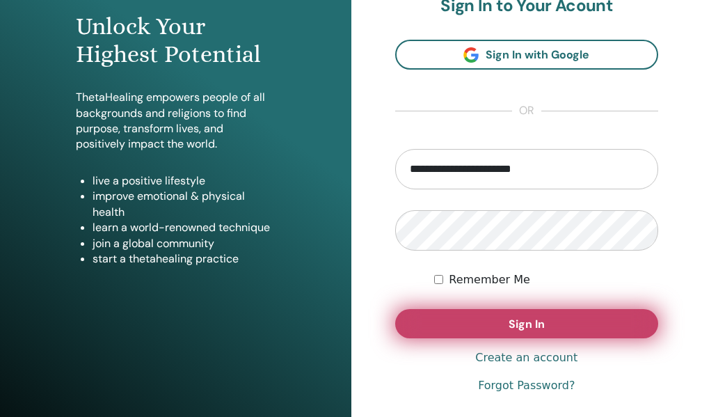
click at [475, 338] on button "Sign In" at bounding box center [527, 323] width 264 height 29
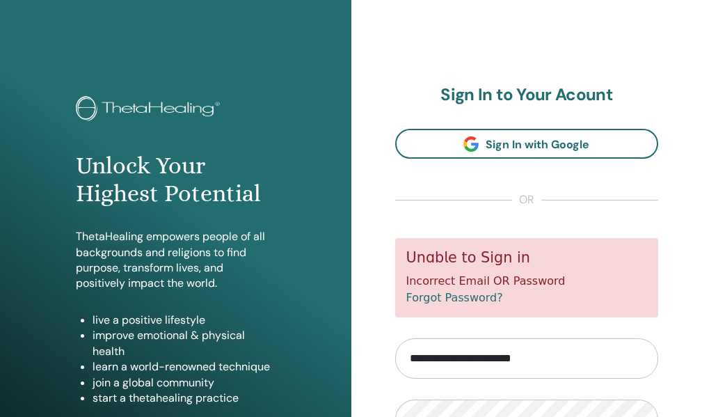
scroll to position [139, 0]
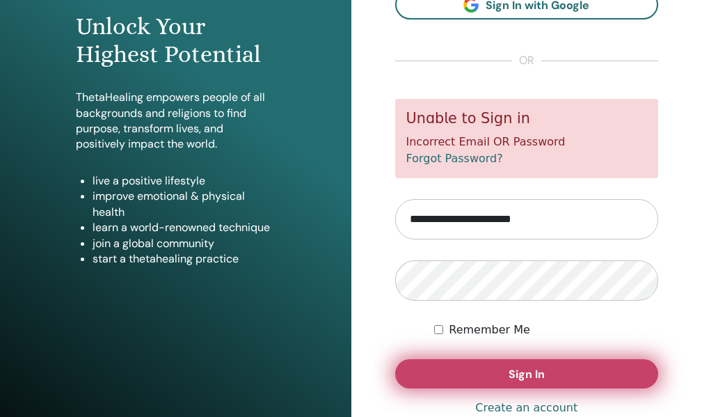
click at [502, 388] on button "Sign In" at bounding box center [527, 373] width 264 height 29
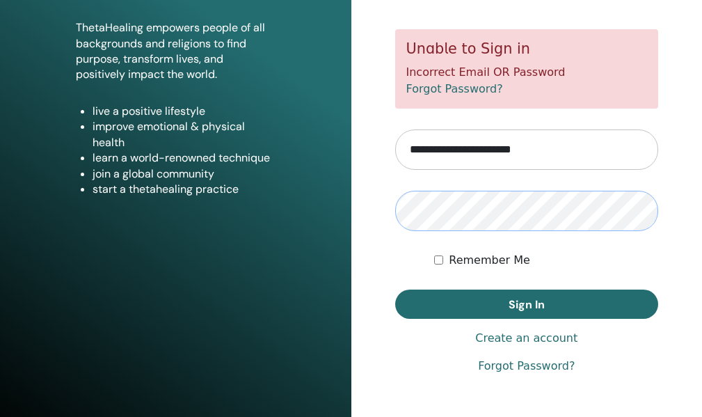
scroll to position [255, 0]
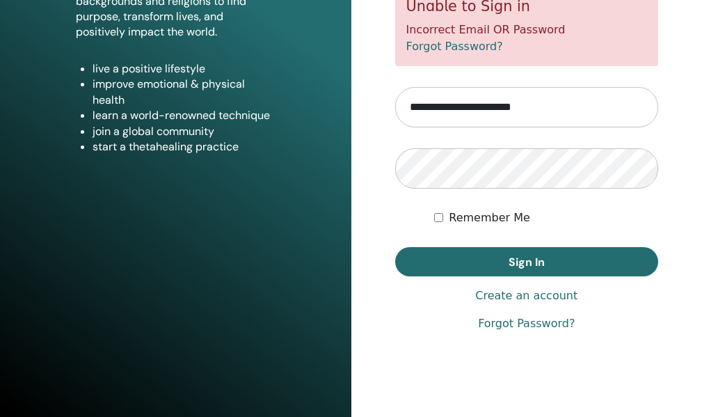
click at [532, 332] on link "Forgot Password?" at bounding box center [526, 323] width 97 height 17
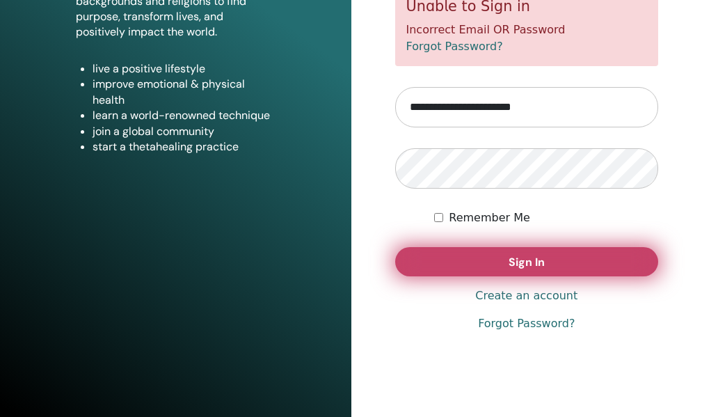
click at [503, 276] on button "Sign In" at bounding box center [527, 261] width 264 height 29
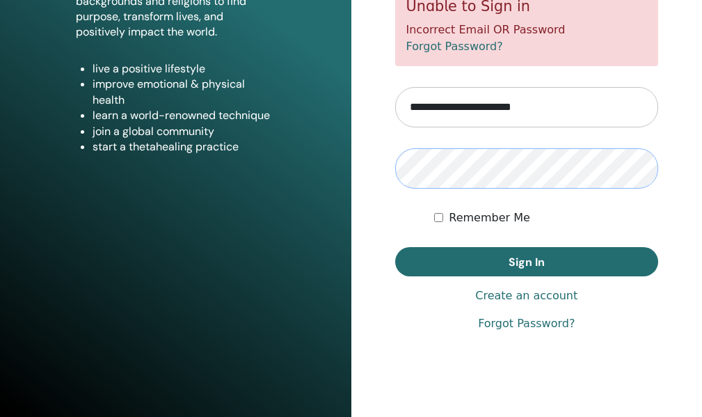
click at [351, 189] on div "**********" at bounding box center [526, 83] width 351 height 668
click at [350, 186] on div "Unlock Your Highest Potential ThetaHealing empowers people of all backgrounds a…" at bounding box center [351, 83] width 702 height 668
click at [514, 127] on input "**********" at bounding box center [527, 107] width 264 height 40
drag, startPoint x: 561, startPoint y: 129, endPoint x: 67, endPoint y: 122, distance: 494.2
click at [67, 122] on div "Unlock Your Highest Potential ThetaHealing empowers people of all backgrounds a…" at bounding box center [351, 83] width 702 height 668
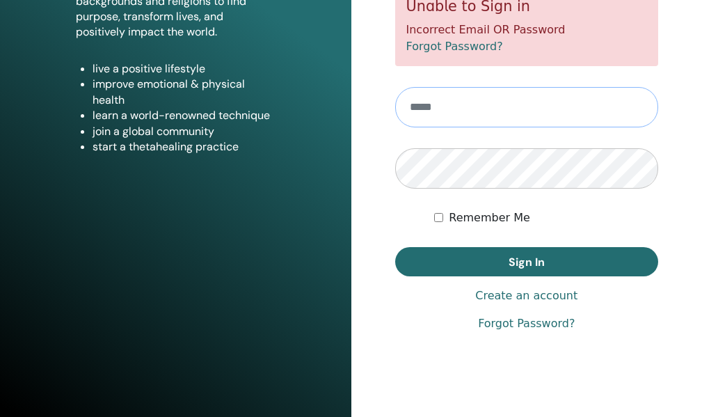
click at [484, 122] on input "email" at bounding box center [527, 107] width 264 height 40
type input "**********"
click at [324, 186] on div "Unlock Your Highest Potential ThetaHealing empowers people of all backgrounds a…" at bounding box center [351, 83] width 702 height 668
click at [395, 247] on button "Sign In" at bounding box center [527, 261] width 264 height 29
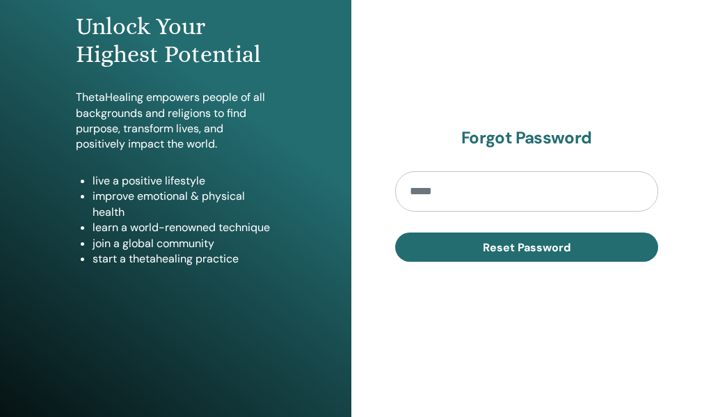
scroll to position [70, 0]
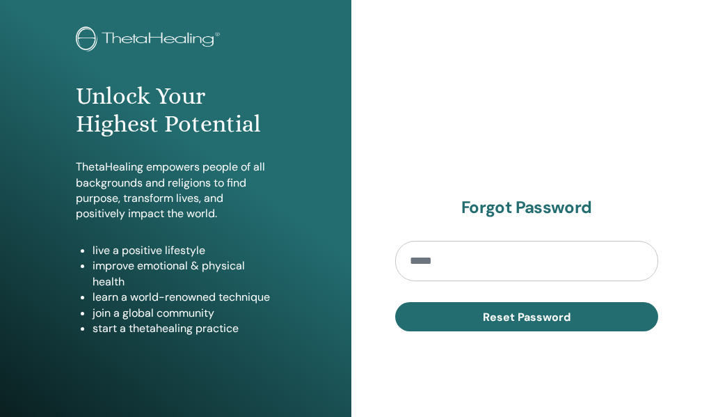
click at [482, 274] on input "email" at bounding box center [527, 261] width 264 height 40
type input "**********"
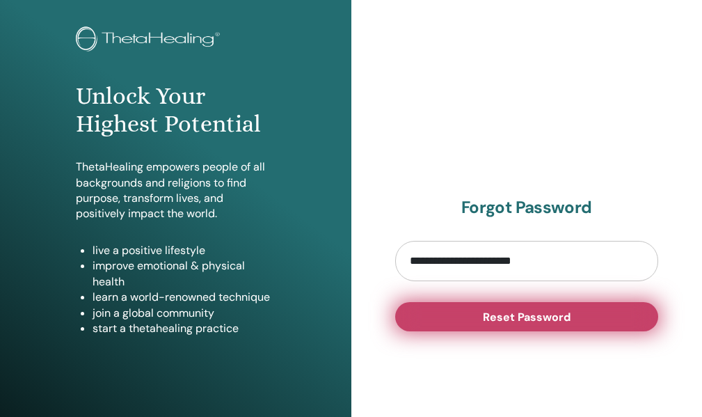
click at [496, 324] on span "Reset Password" at bounding box center [527, 317] width 88 height 15
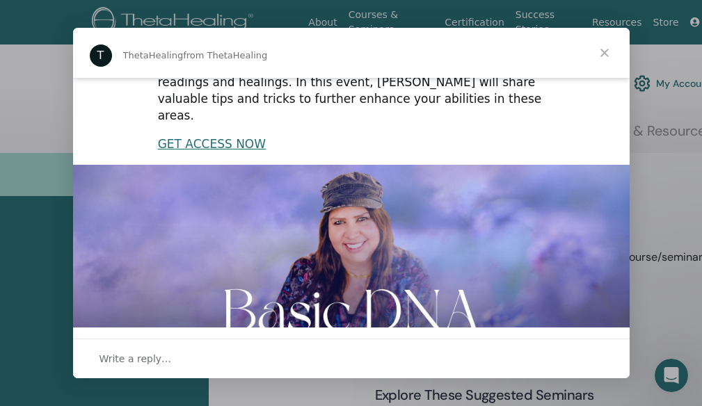
scroll to position [419, 0]
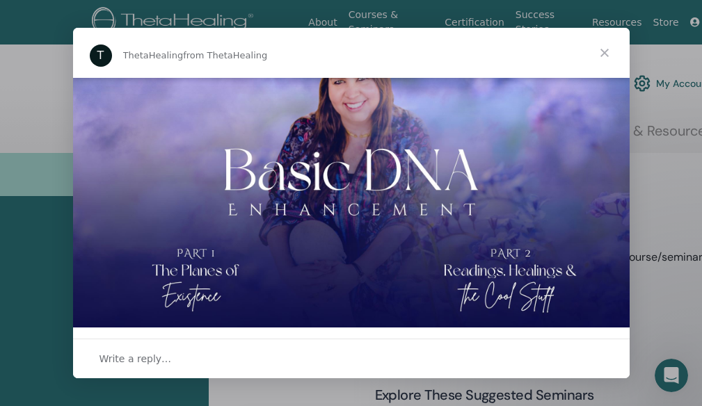
click at [608, 54] on span "Close" at bounding box center [605, 53] width 50 height 50
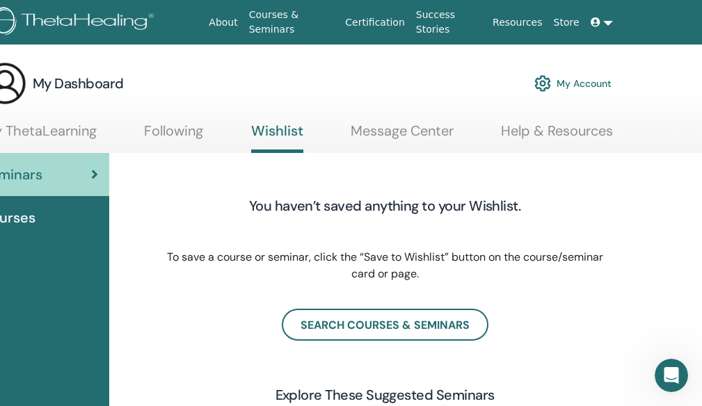
scroll to position [0, 133]
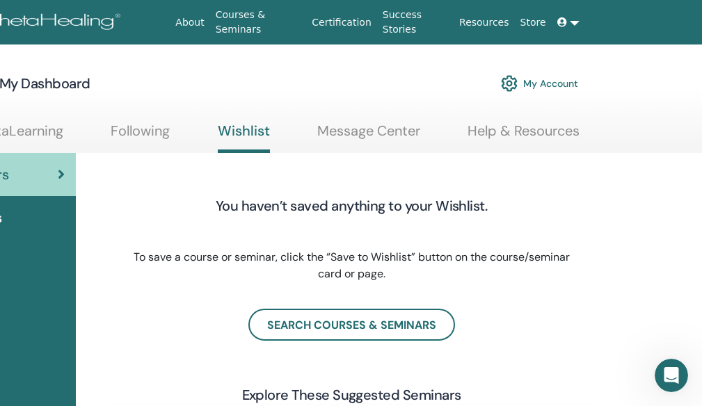
click at [573, 19] on link at bounding box center [568, 23] width 33 height 26
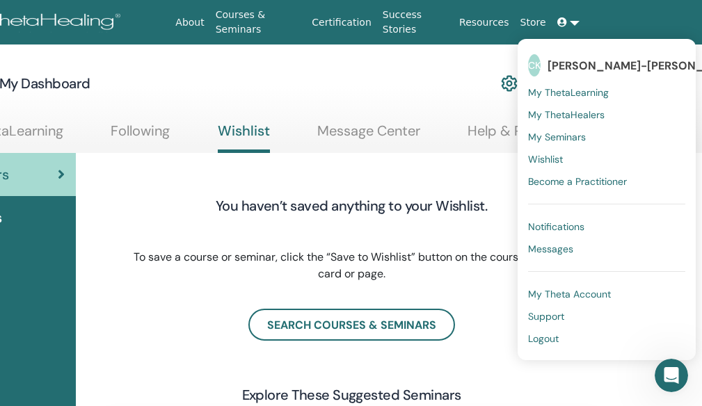
click at [549, 342] on span "Logout" at bounding box center [543, 339] width 31 height 13
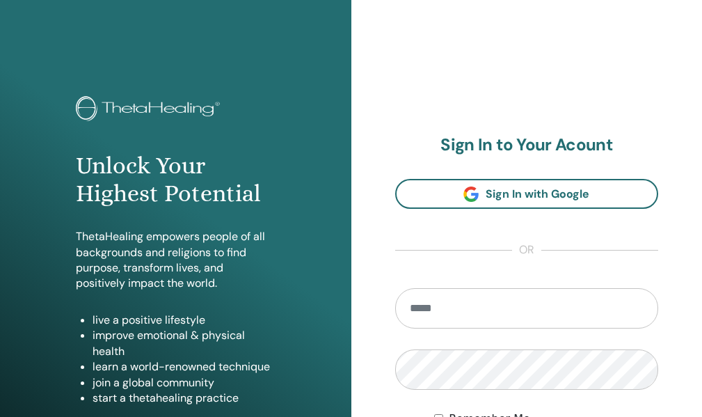
click at [483, 328] on input "email" at bounding box center [527, 308] width 264 height 40
type input "**********"
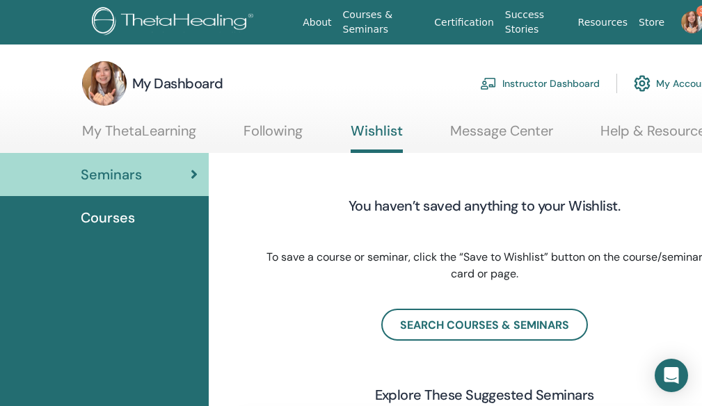
click at [532, 84] on link "Instructor Dashboard" at bounding box center [540, 83] width 120 height 31
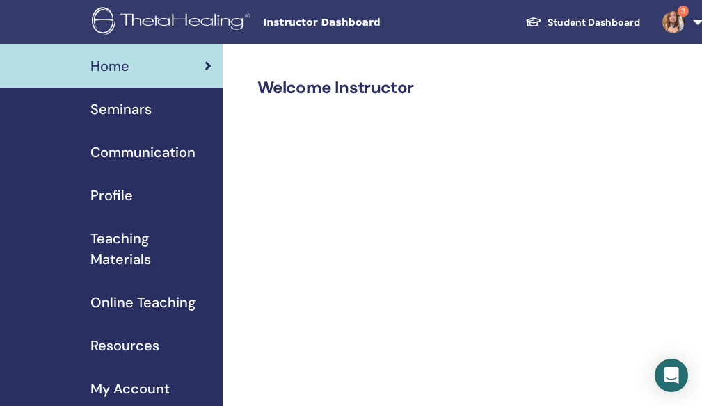
click at [129, 107] on span "Seminars" at bounding box center [120, 109] width 61 height 21
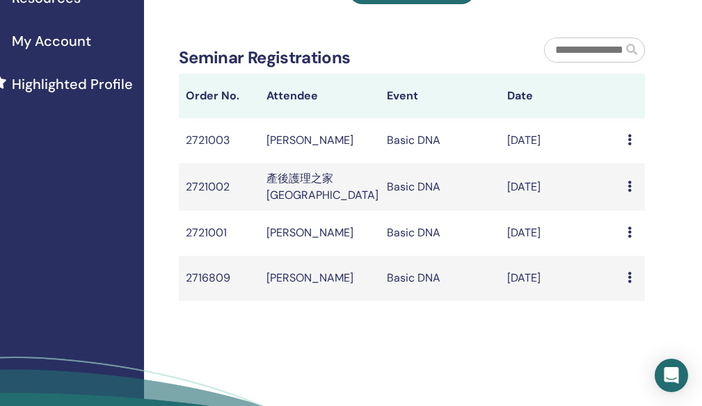
scroll to position [348, 147]
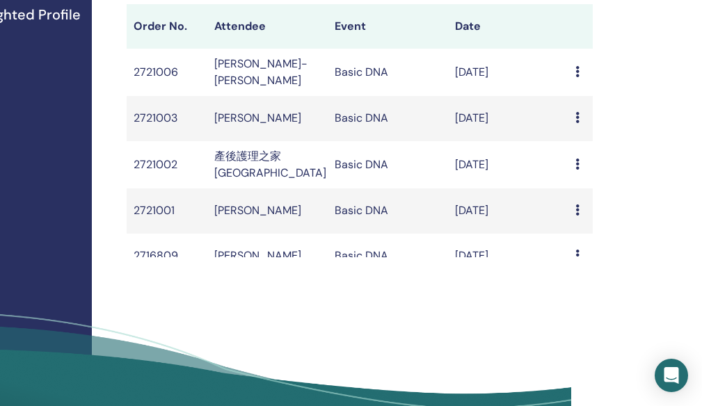
scroll to position [348, 131]
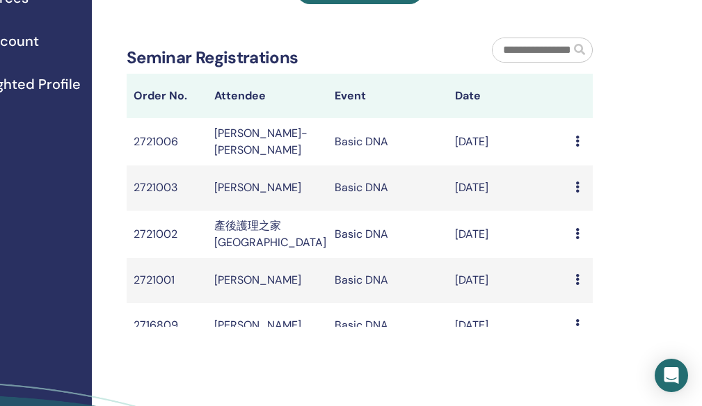
click at [569, 166] on td "Message" at bounding box center [581, 141] width 24 height 47
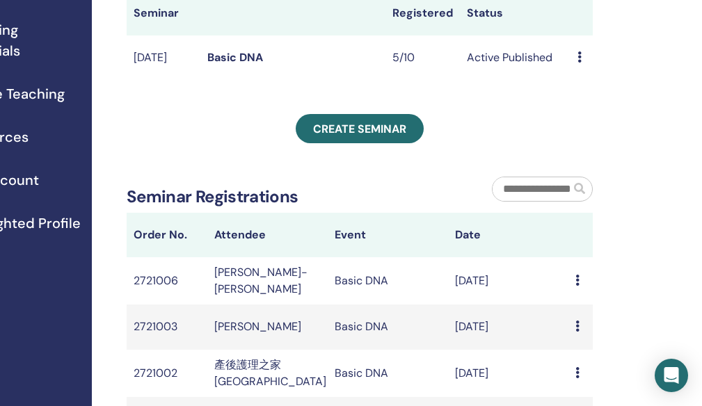
click at [581, 63] on icon at bounding box center [580, 57] width 4 height 11
click at [500, 81] on td "Active Published" at bounding box center [515, 57] width 111 height 45
click at [573, 81] on td "Preview Edit Attendees Cancel" at bounding box center [582, 57] width 22 height 45
click at [576, 81] on td "Preview Edit Attendees Cancel" at bounding box center [582, 57] width 22 height 45
click at [580, 63] on icon at bounding box center [580, 57] width 4 height 11
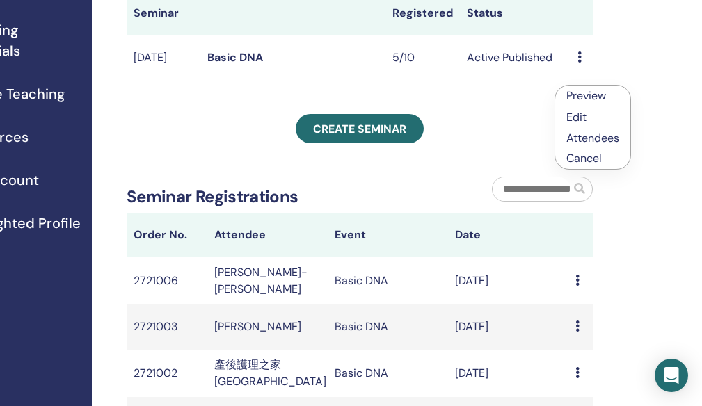
click at [574, 118] on link "Edit" at bounding box center [577, 117] width 20 height 15
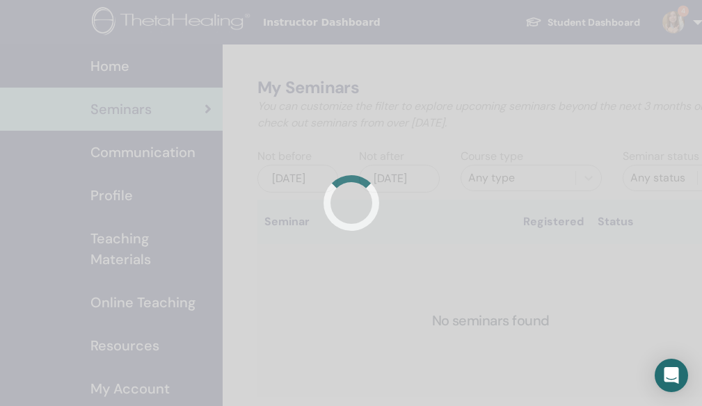
scroll to position [209, 131]
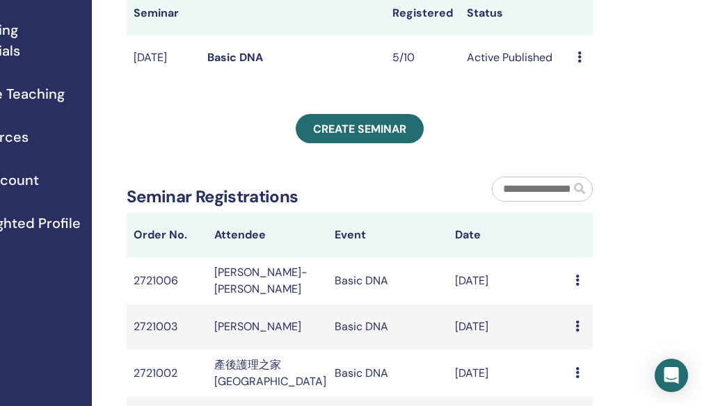
click at [580, 63] on icon at bounding box center [580, 57] width 4 height 11
click at [595, 138] on link "Attendees" at bounding box center [593, 137] width 53 height 15
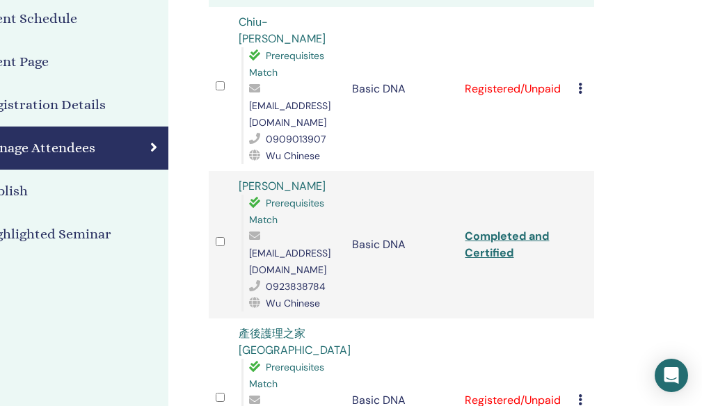
scroll to position [209, 133]
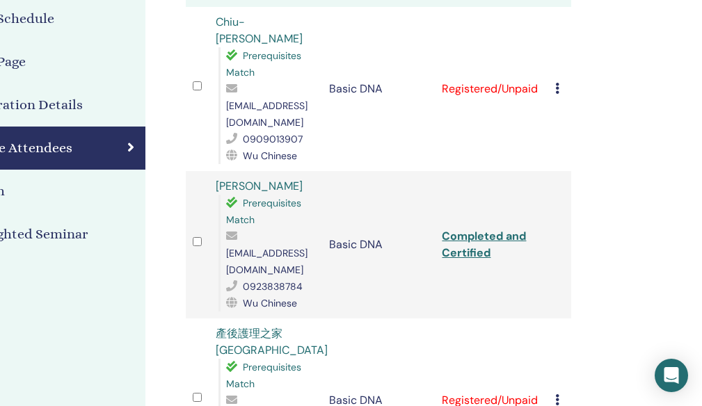
click at [555, 83] on icon at bounding box center [557, 88] width 4 height 11
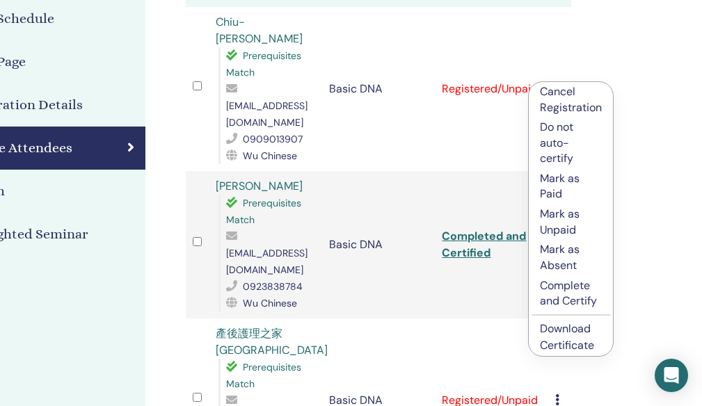
click at [560, 305] on p "Complete and Certify" at bounding box center [571, 293] width 62 height 31
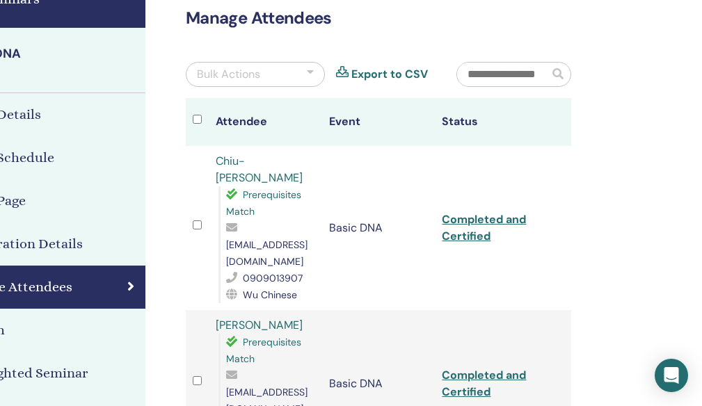
scroll to position [139, 133]
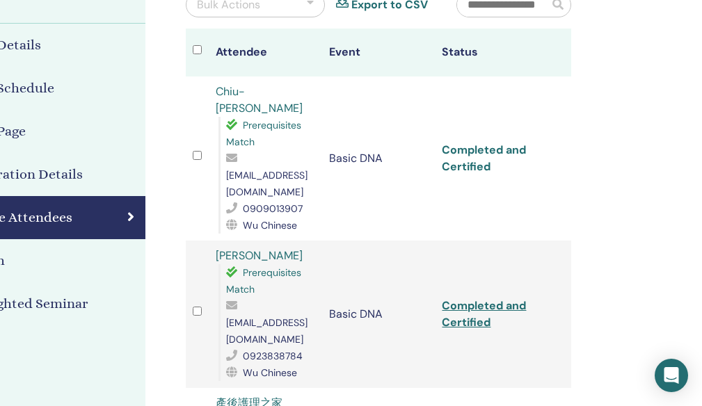
click at [458, 158] on link "Completed and Certified" at bounding box center [484, 158] width 84 height 31
